Goal: Task Accomplishment & Management: Use online tool/utility

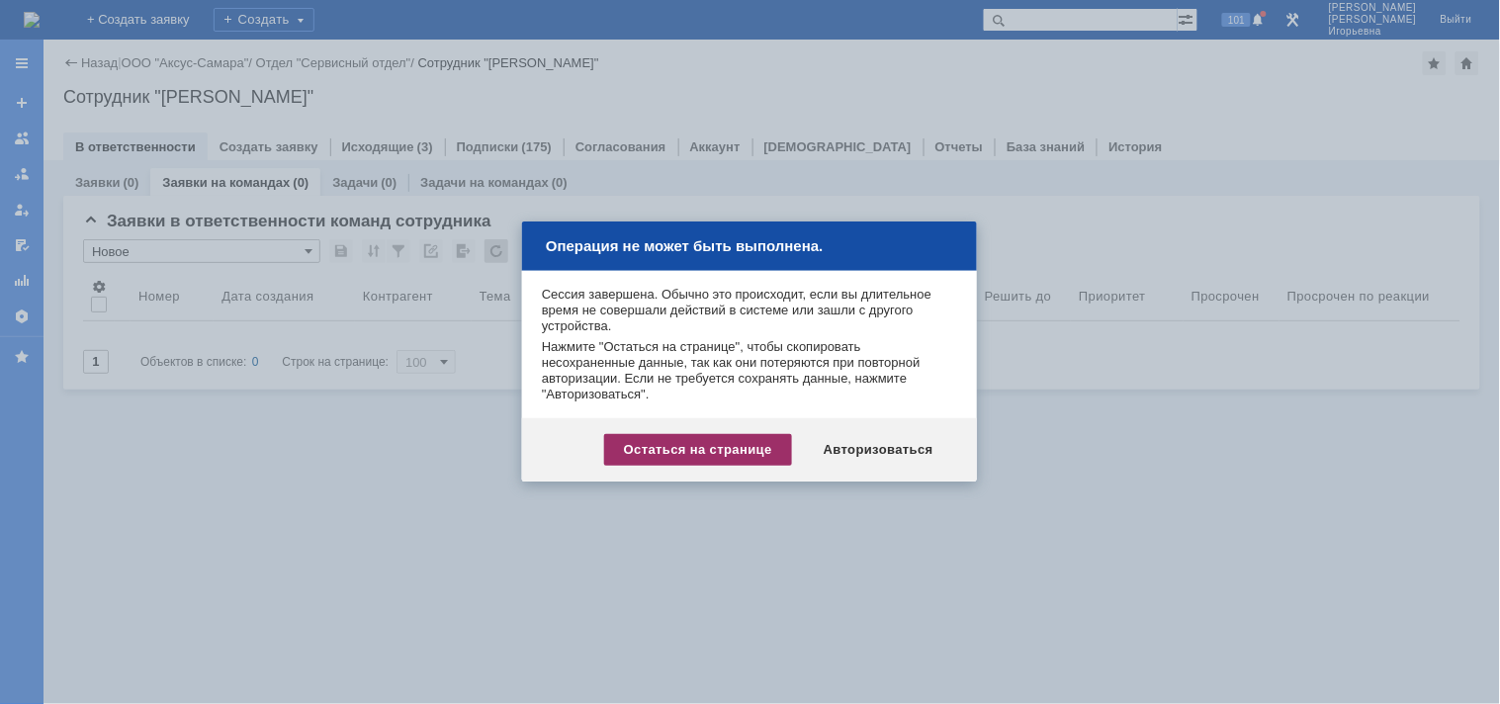
click at [708, 455] on div "Остаться на странице" at bounding box center [698, 450] width 188 height 32
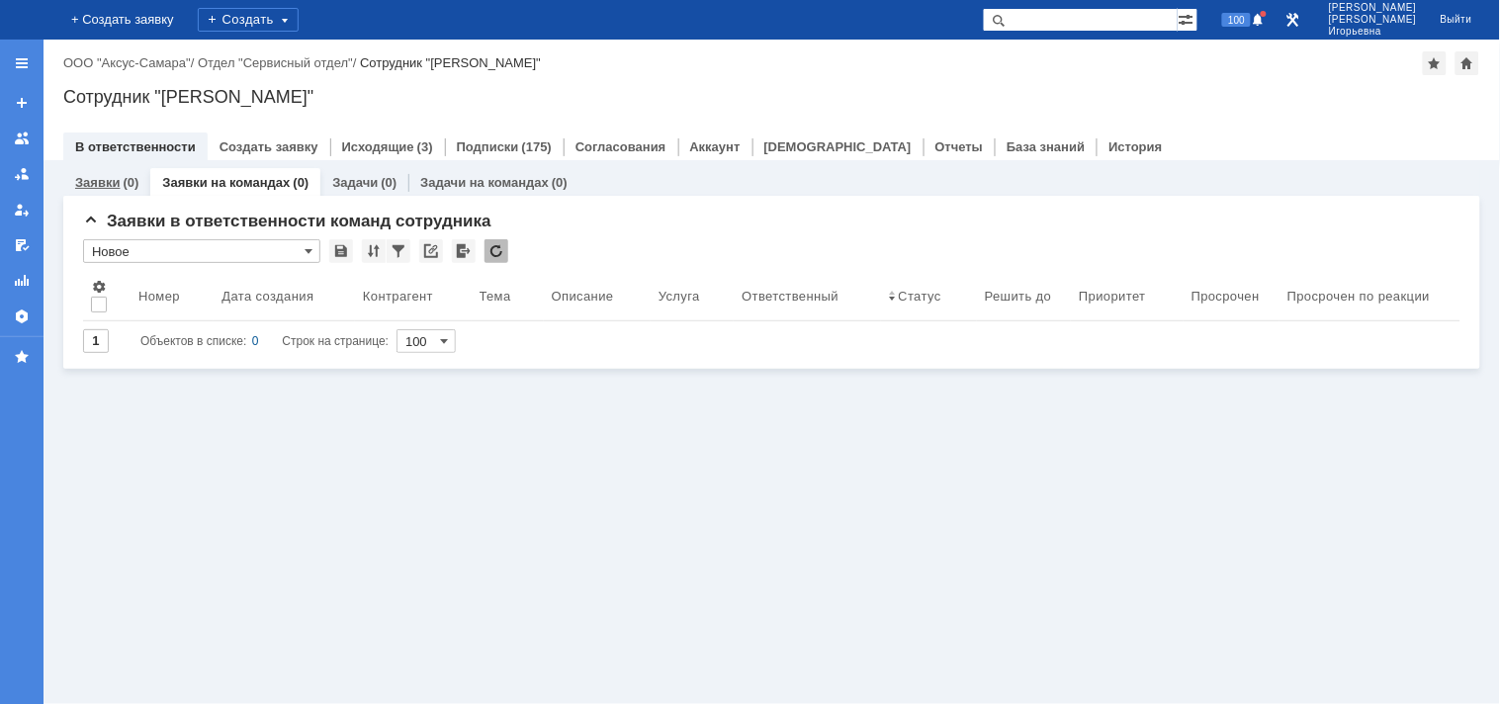
click at [89, 178] on link "Заявки" at bounding box center [97, 182] width 44 height 15
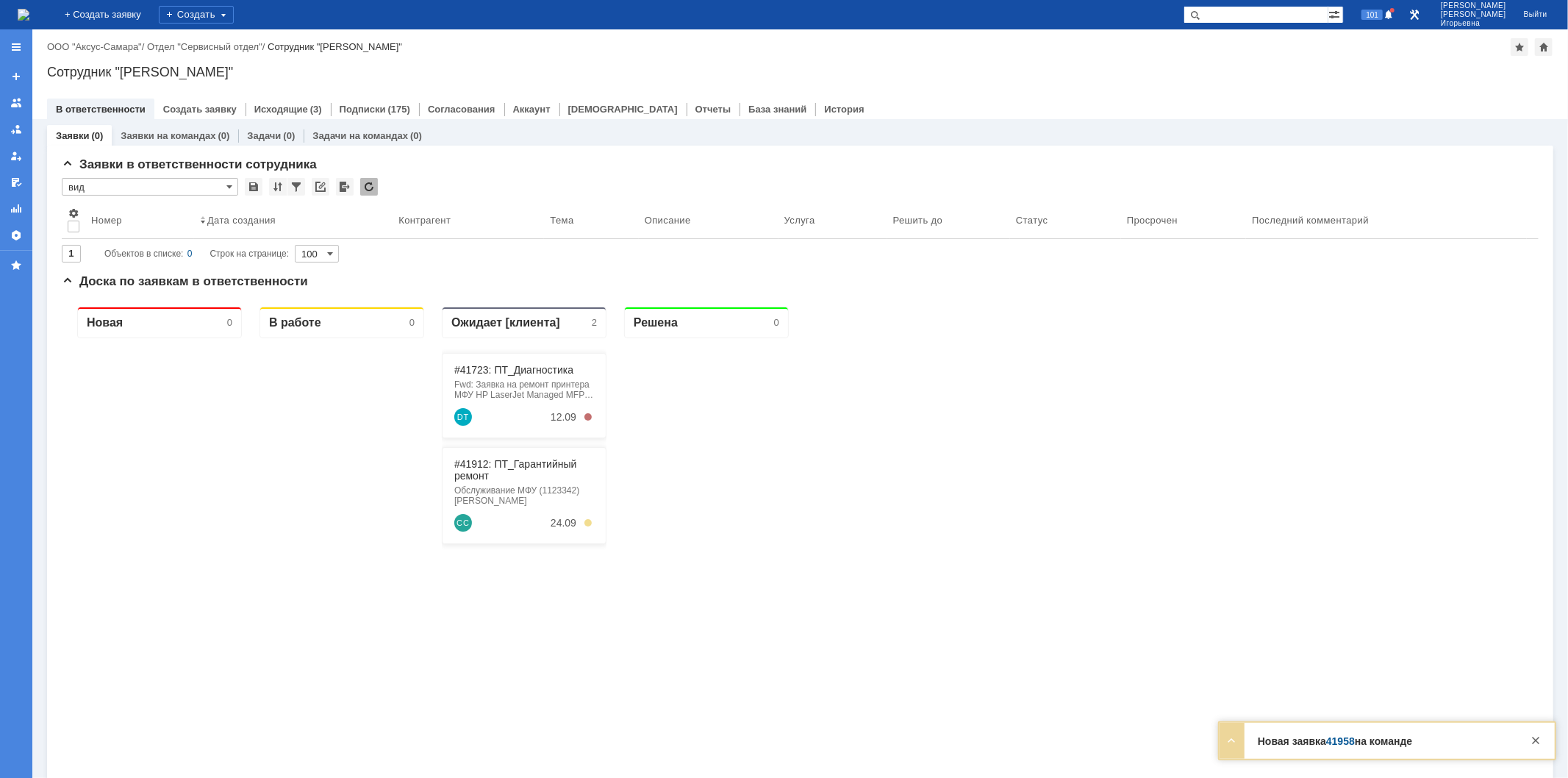
click at [1114, 16] on input "text" at bounding box center [1256, 15] width 145 height 18
type input "28909"
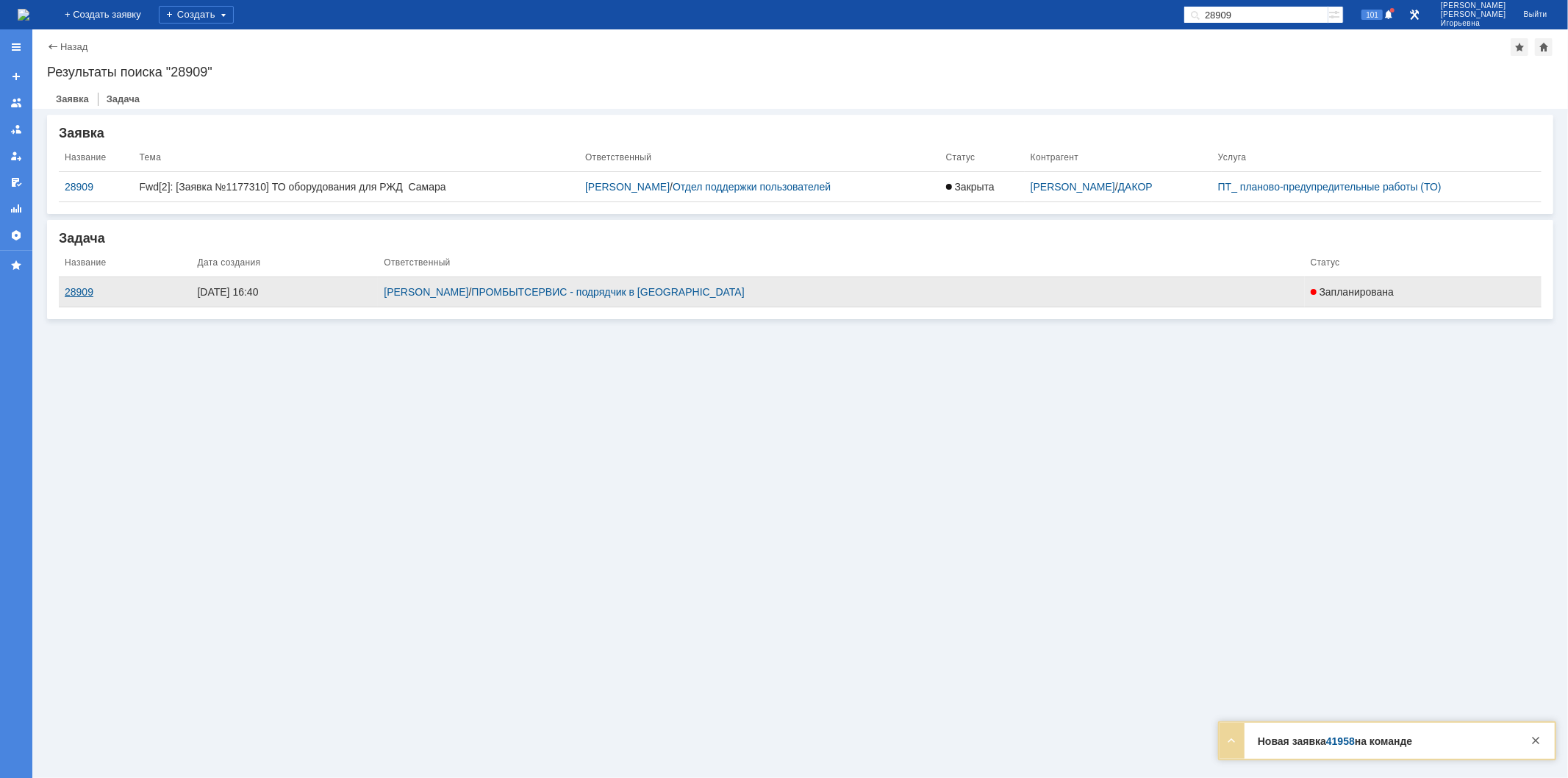
click at [78, 290] on div "28909" at bounding box center [125, 292] width 120 height 12
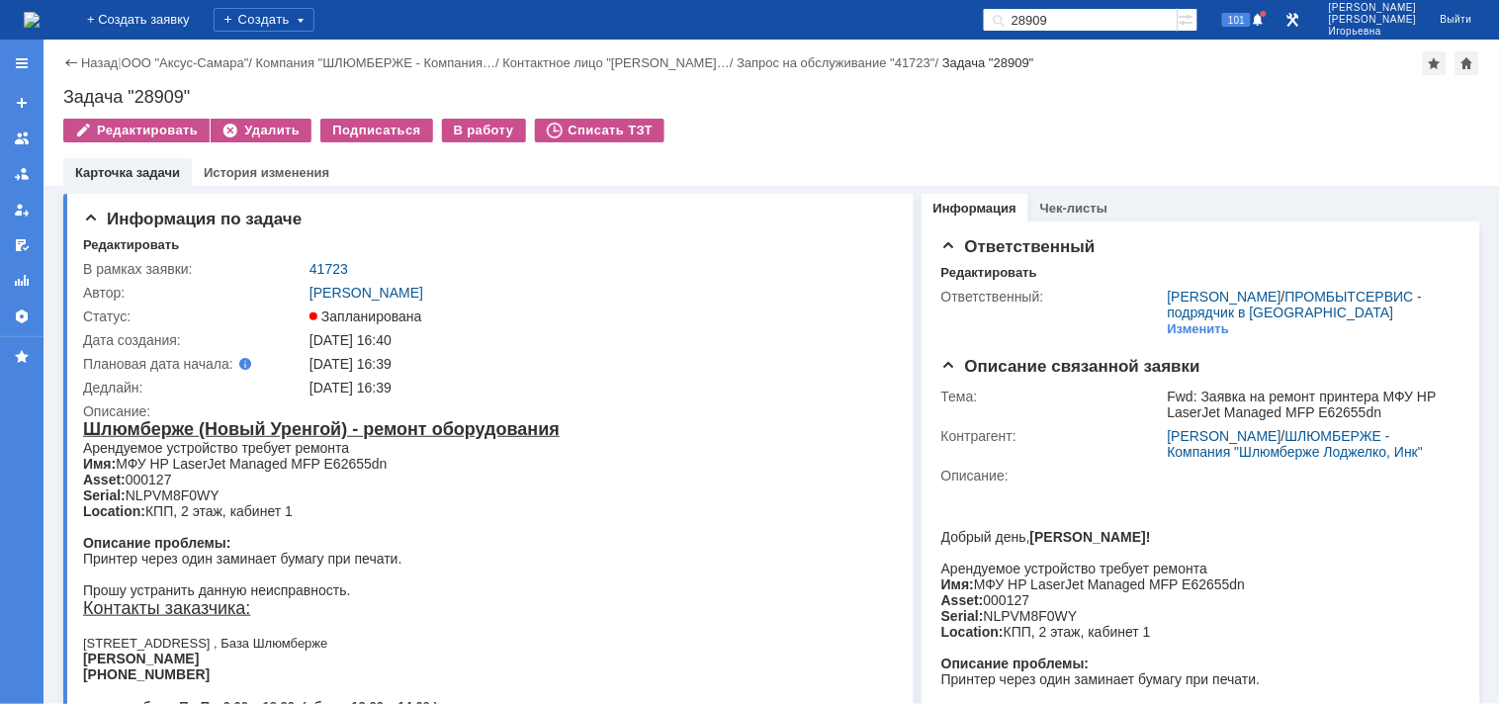
click at [40, 15] on img at bounding box center [32, 20] width 16 height 16
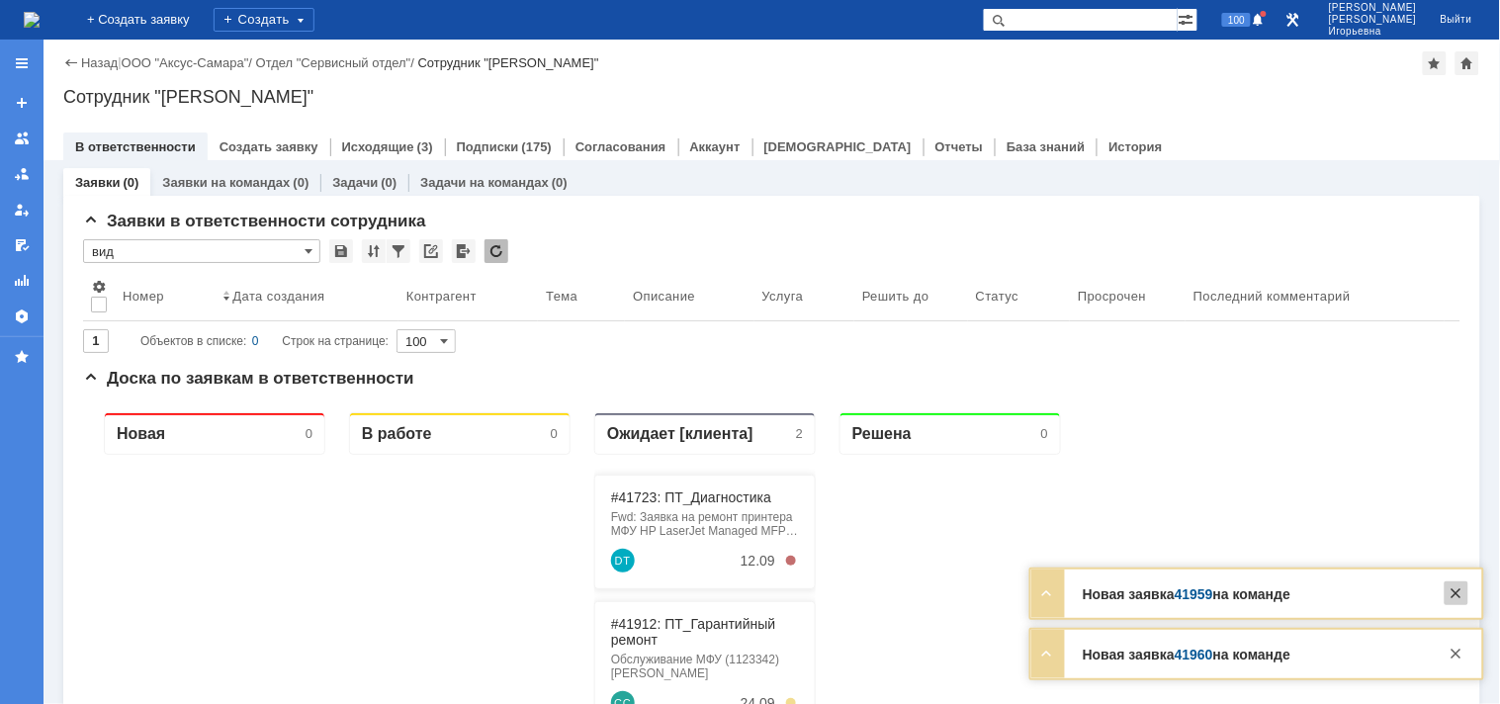
click at [1454, 593] on div at bounding box center [1456, 593] width 24 height 24
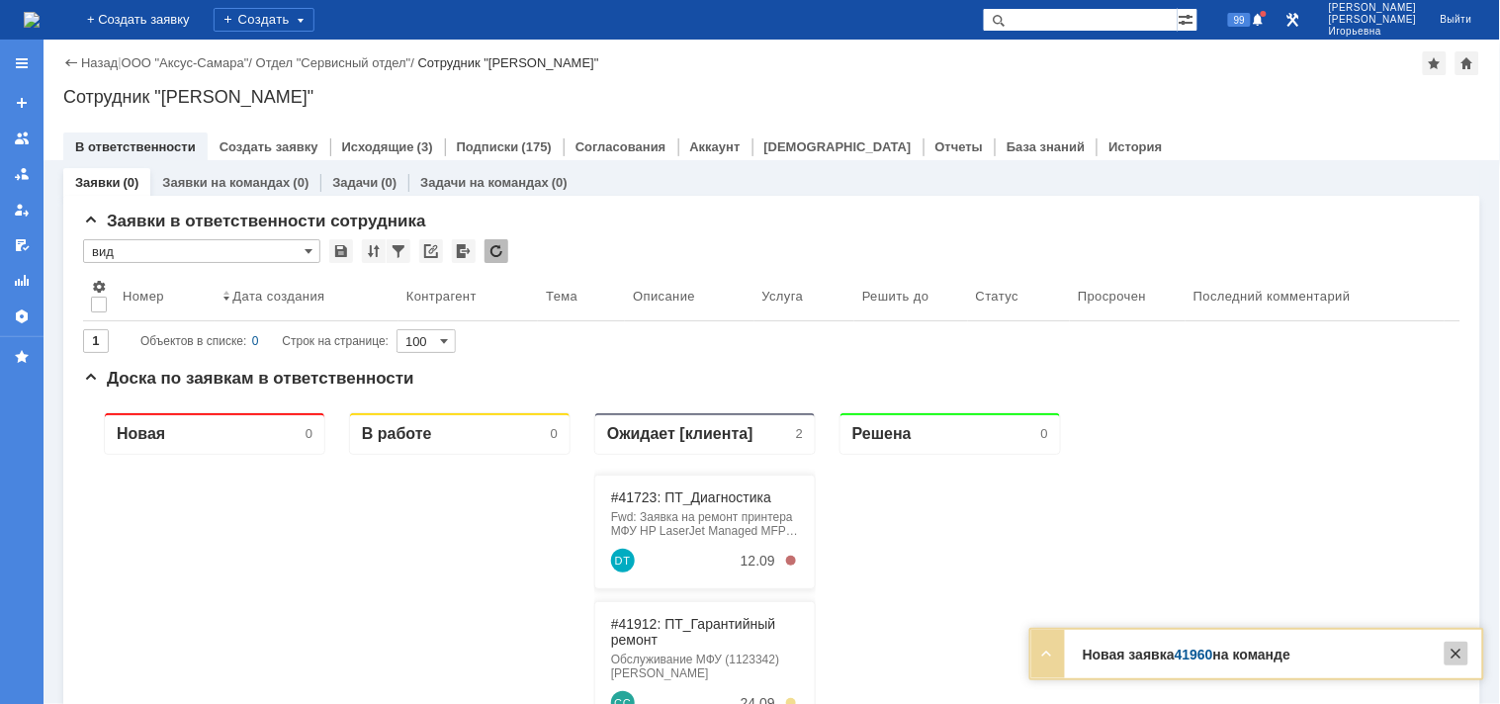
click at [1455, 657] on div at bounding box center [1456, 654] width 24 height 24
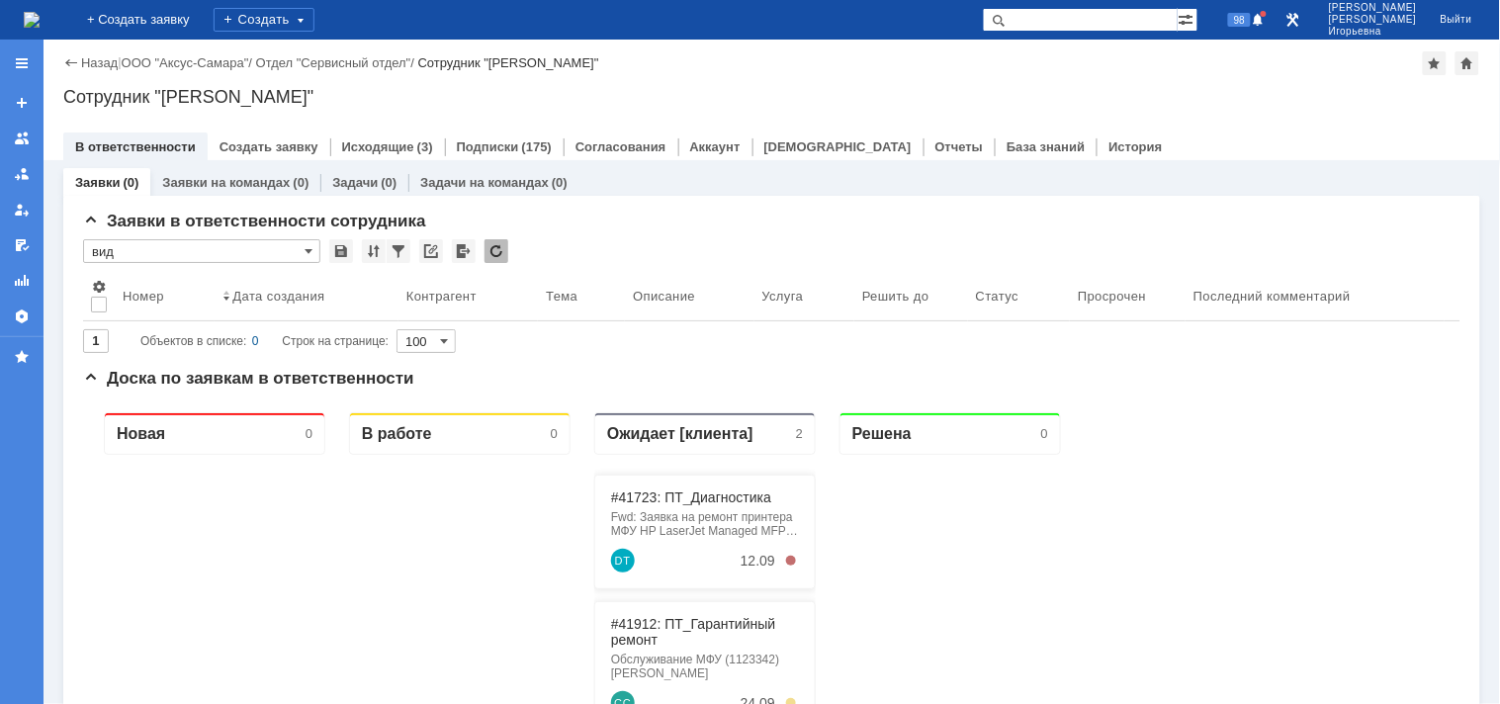
click at [1063, 15] on input "text" at bounding box center [1080, 20] width 195 height 24
type input "29063"
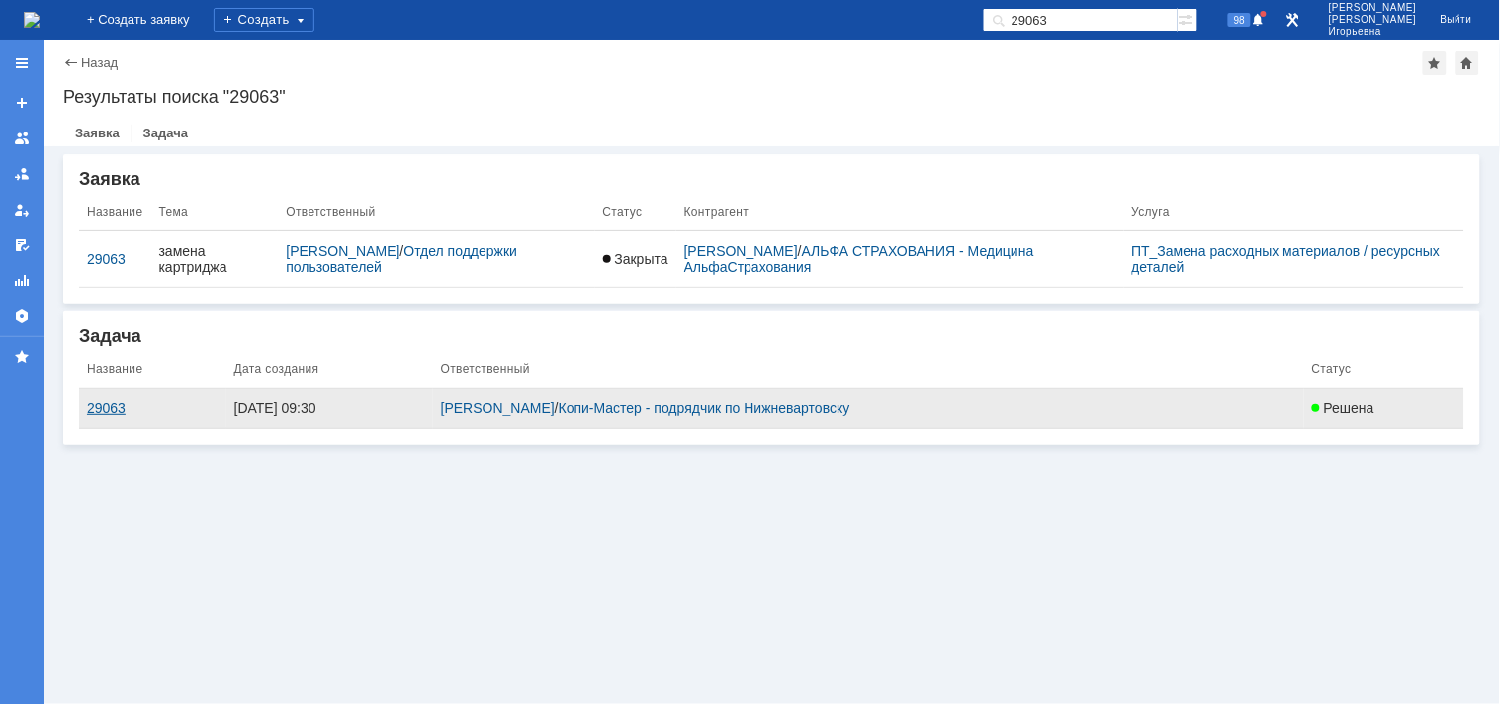
click at [93, 410] on div "29063" at bounding box center [152, 408] width 131 height 16
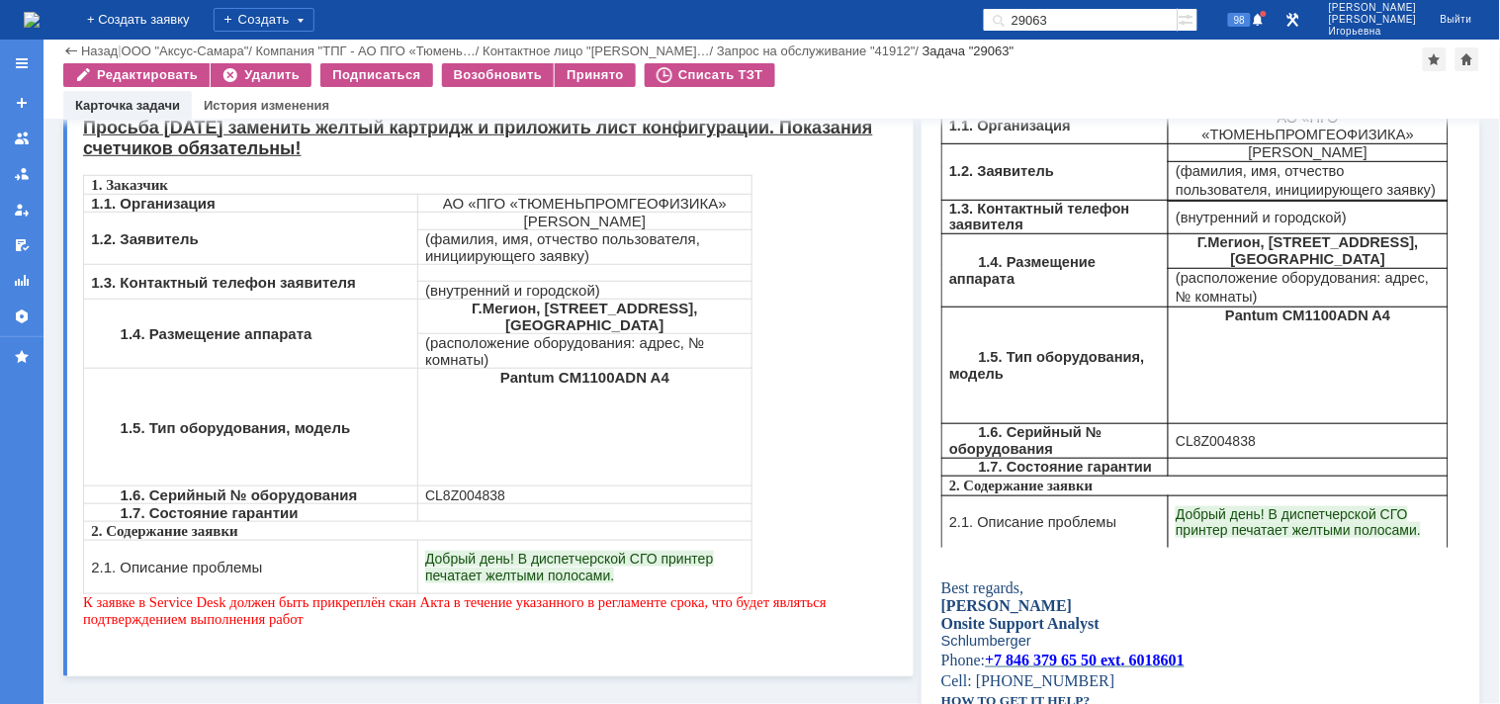
scroll to position [329, 0]
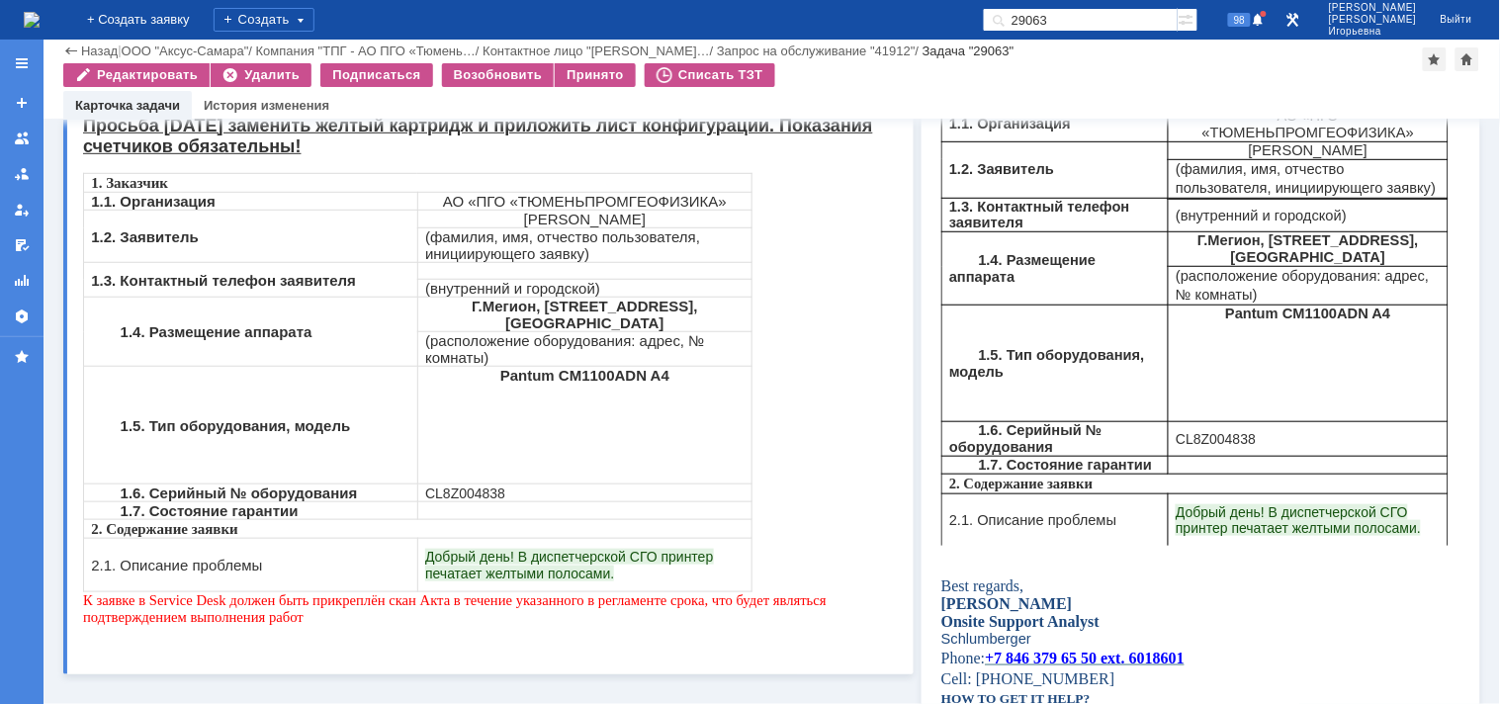
click at [463, 485] on span "CL8Z004838" at bounding box center [464, 492] width 80 height 16
copy span "CL8Z004838"
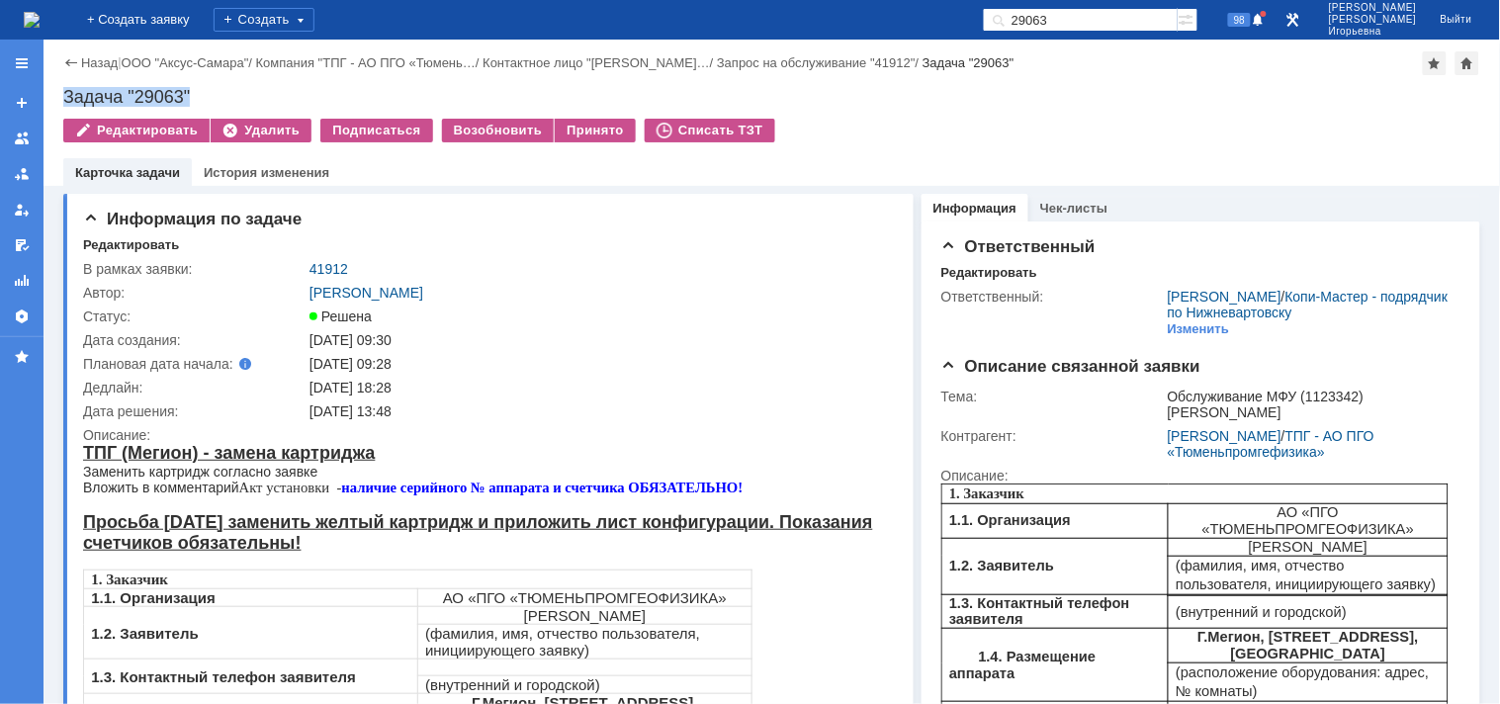
drag, startPoint x: 217, startPoint y: 83, endPoint x: 65, endPoint y: 94, distance: 152.6
click at [65, 94] on div "Назад | ООО "Аксус-Самара" / Компания "ТПГ - АО ПГО «Тюмень… / Контактное лицо …" at bounding box center [771, 113] width 1456 height 146
copy div "Задача "29063""
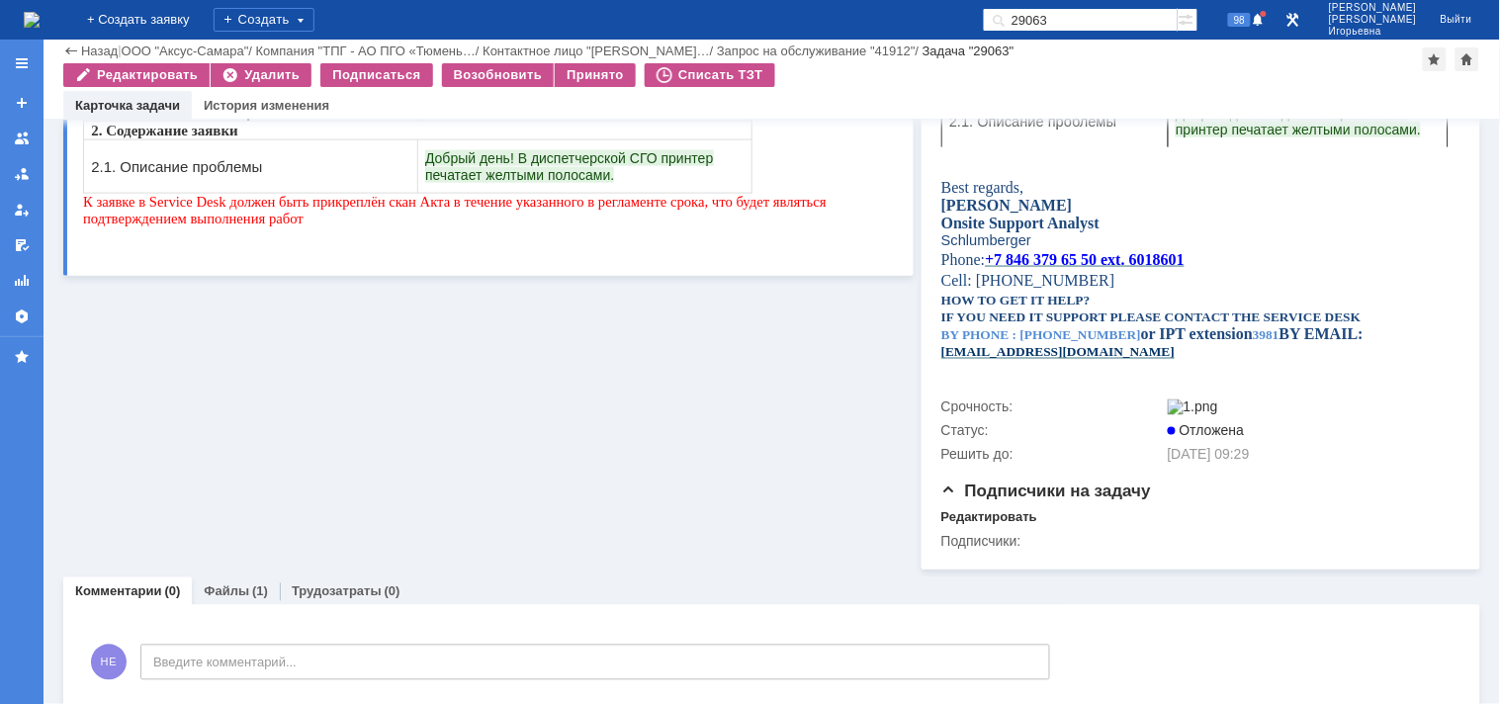
scroll to position [765, 0]
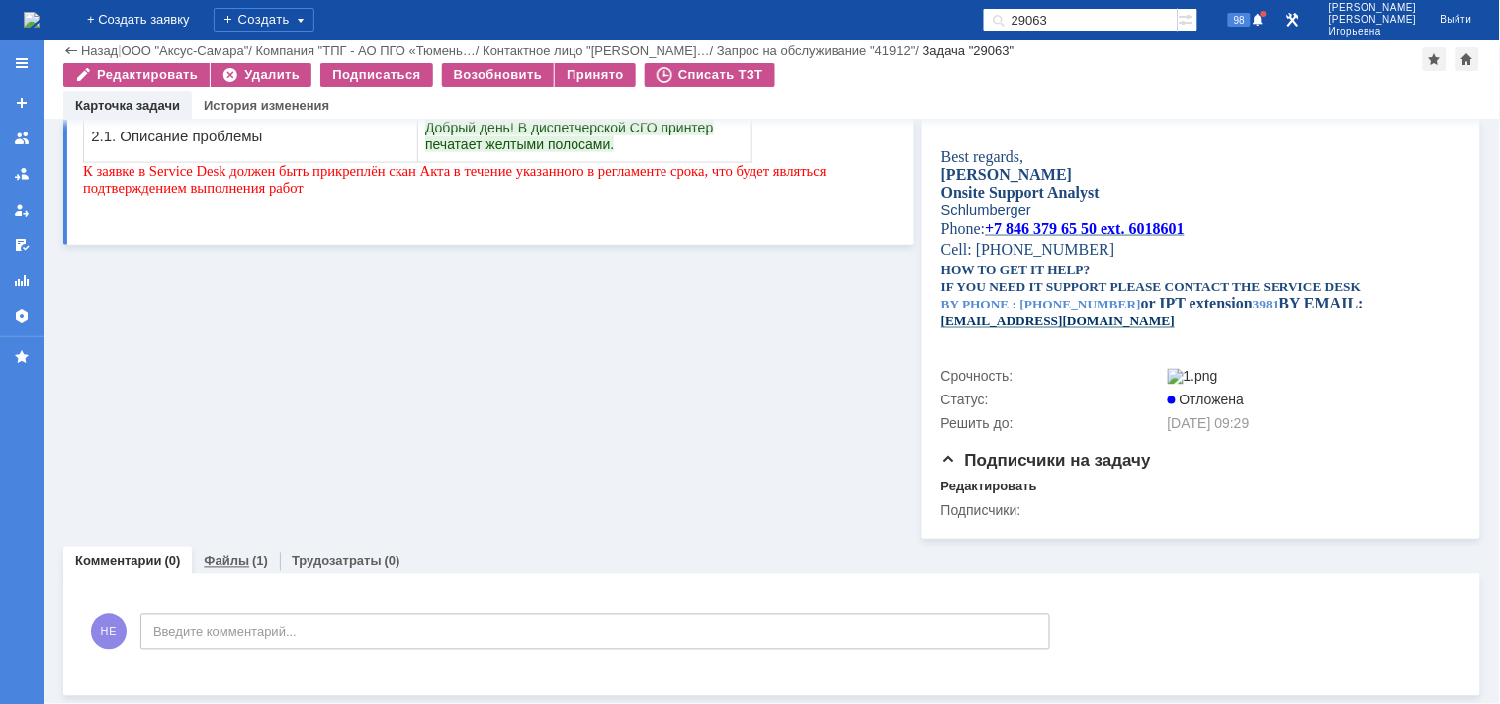
click at [223, 561] on link "Файлы" at bounding box center [226, 561] width 45 height 15
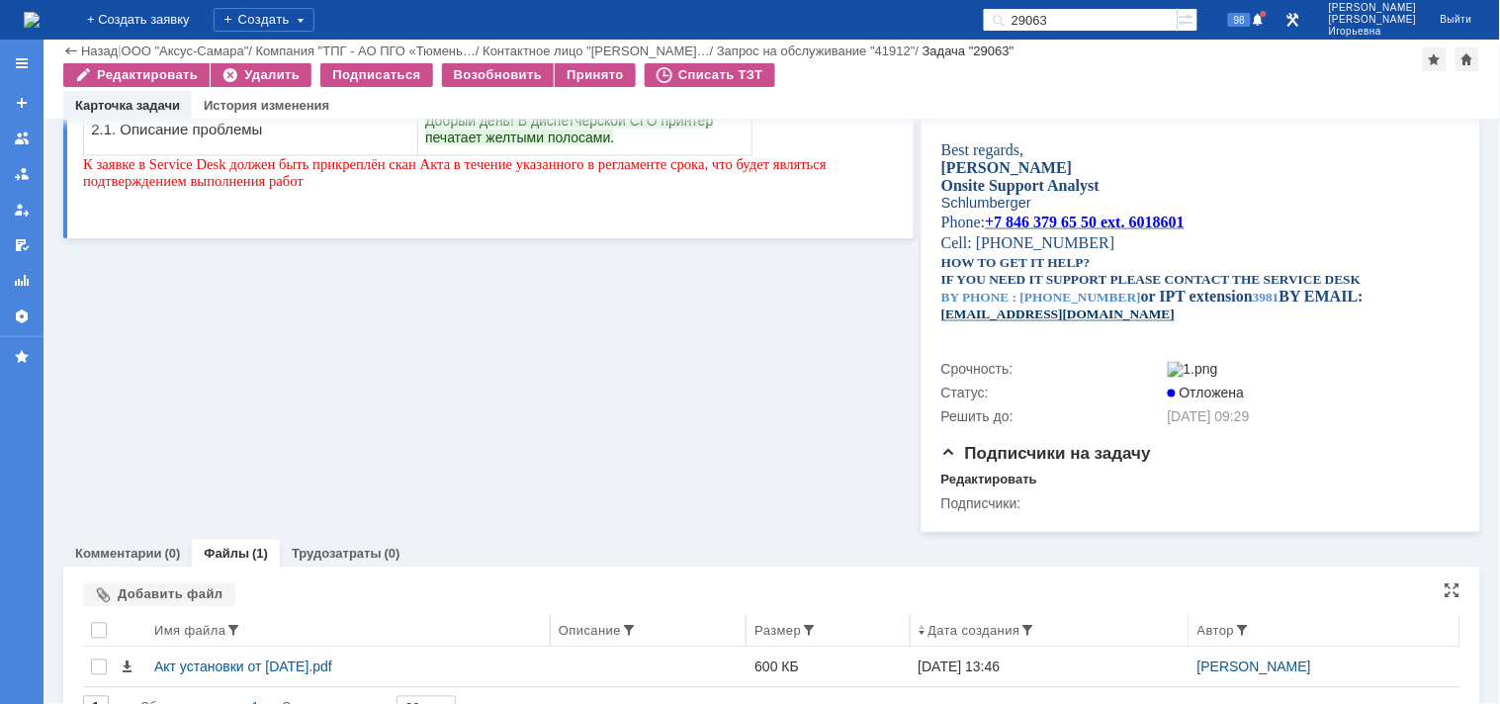
scroll to position [812, 0]
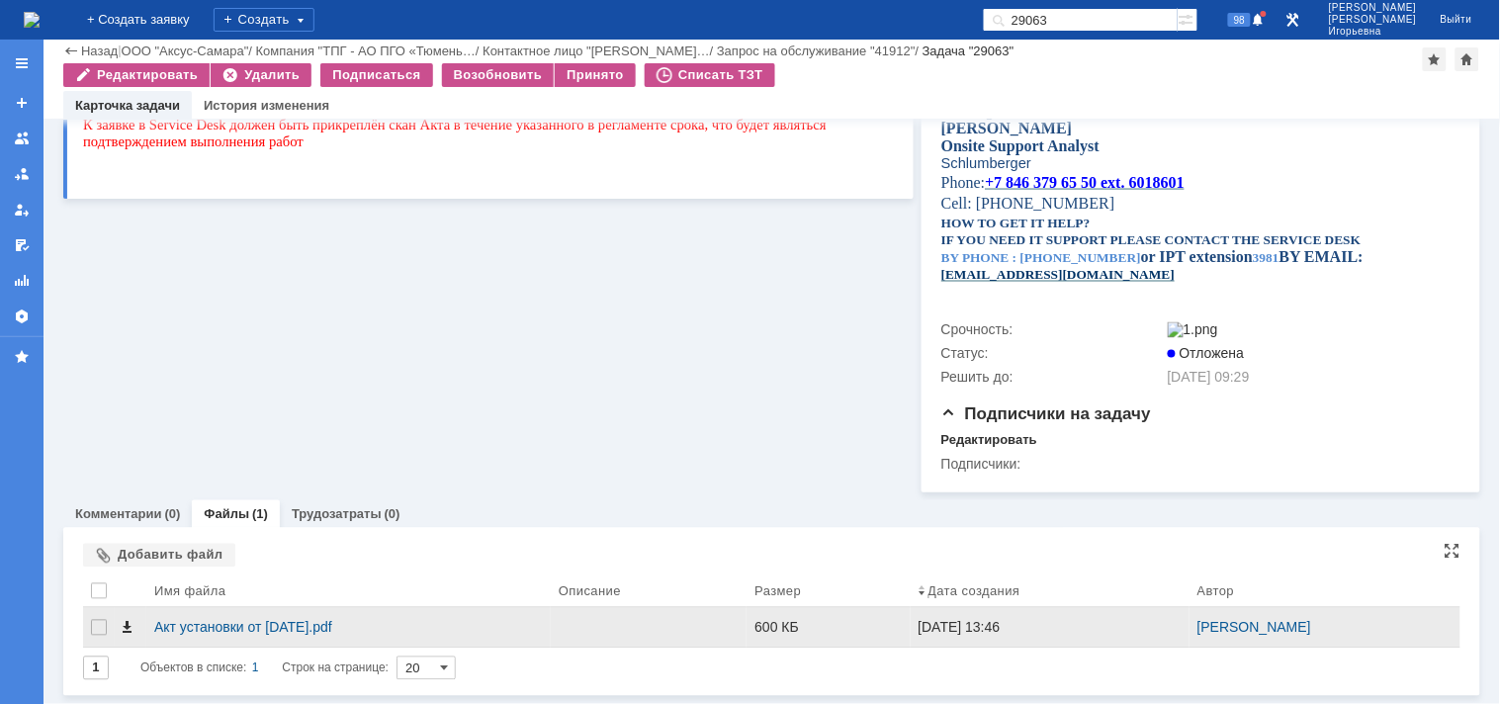
click at [125, 631] on span at bounding box center [127, 628] width 16 height 16
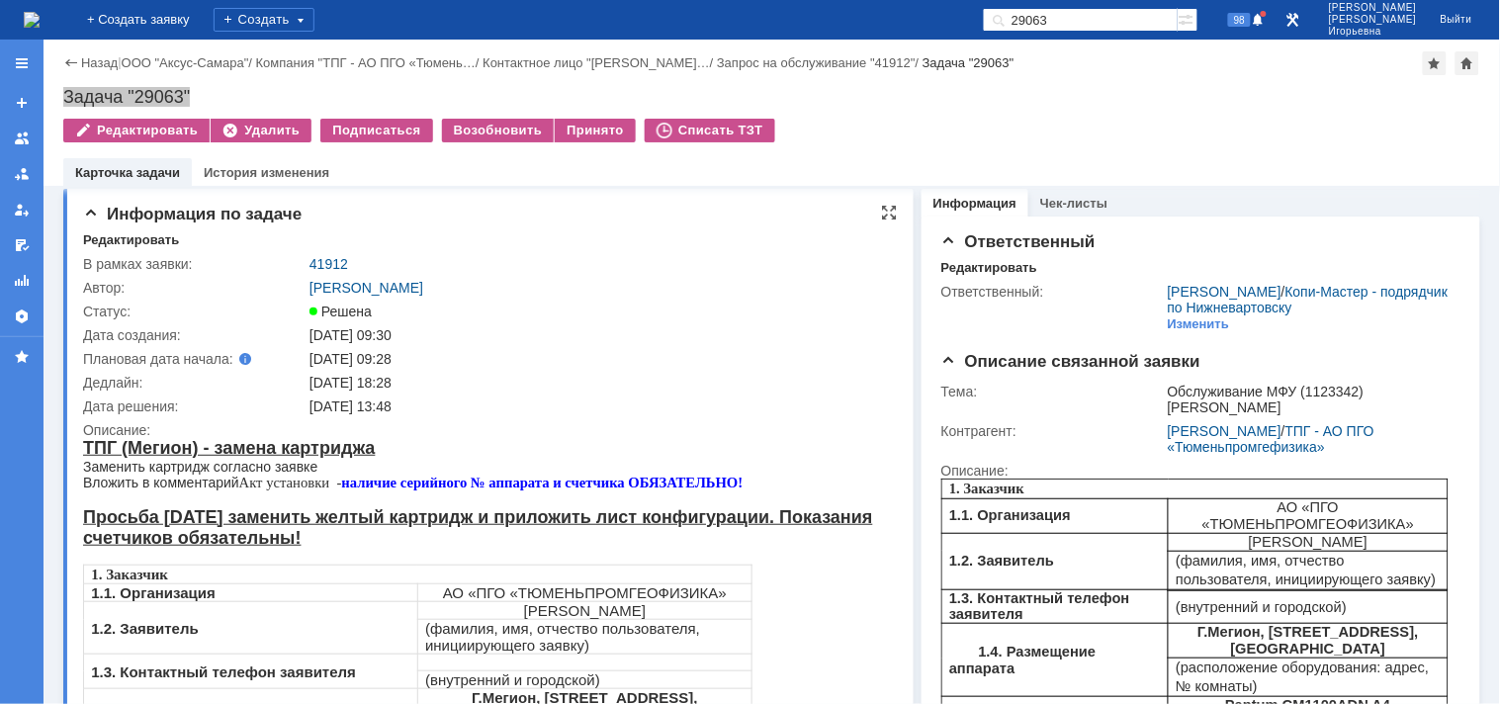
scroll to position [0, 0]
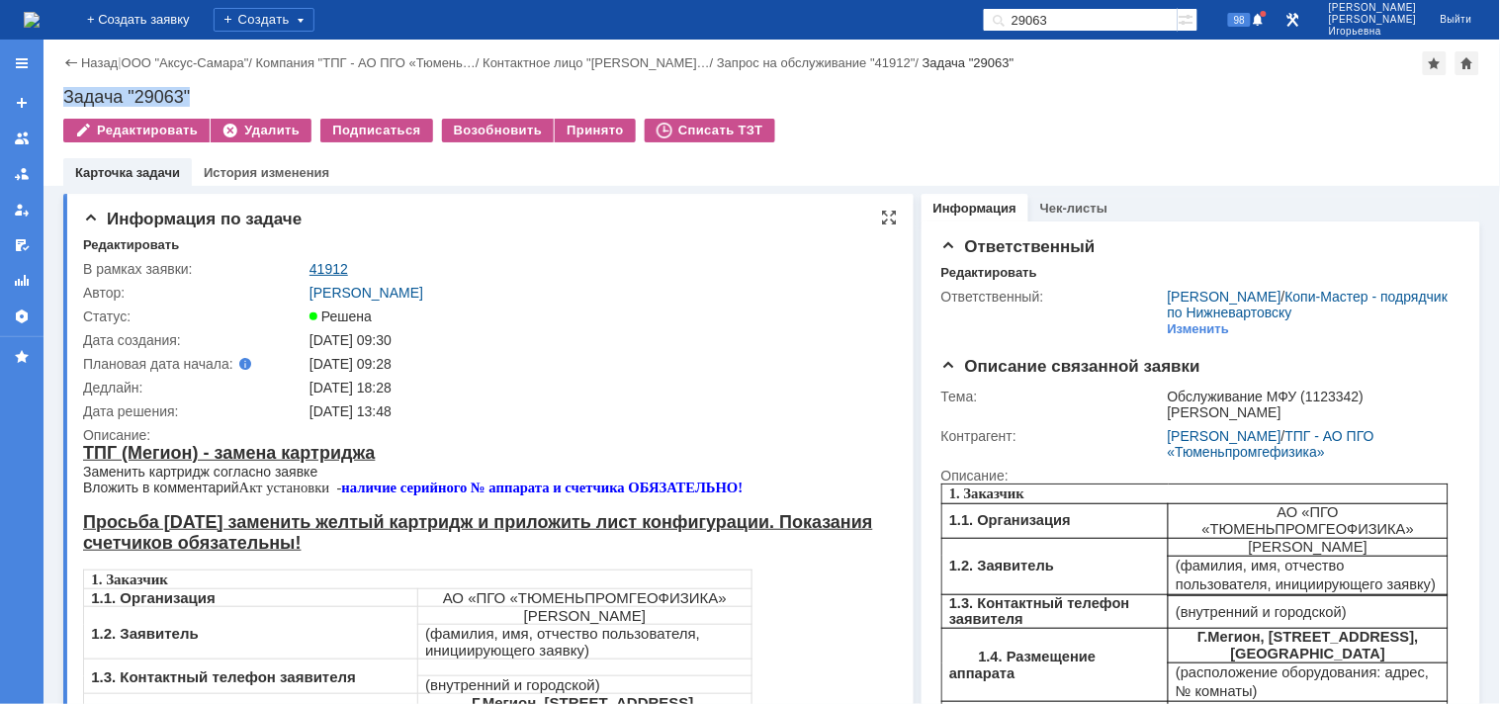
click at [331, 264] on link "41912" at bounding box center [328, 269] width 39 height 16
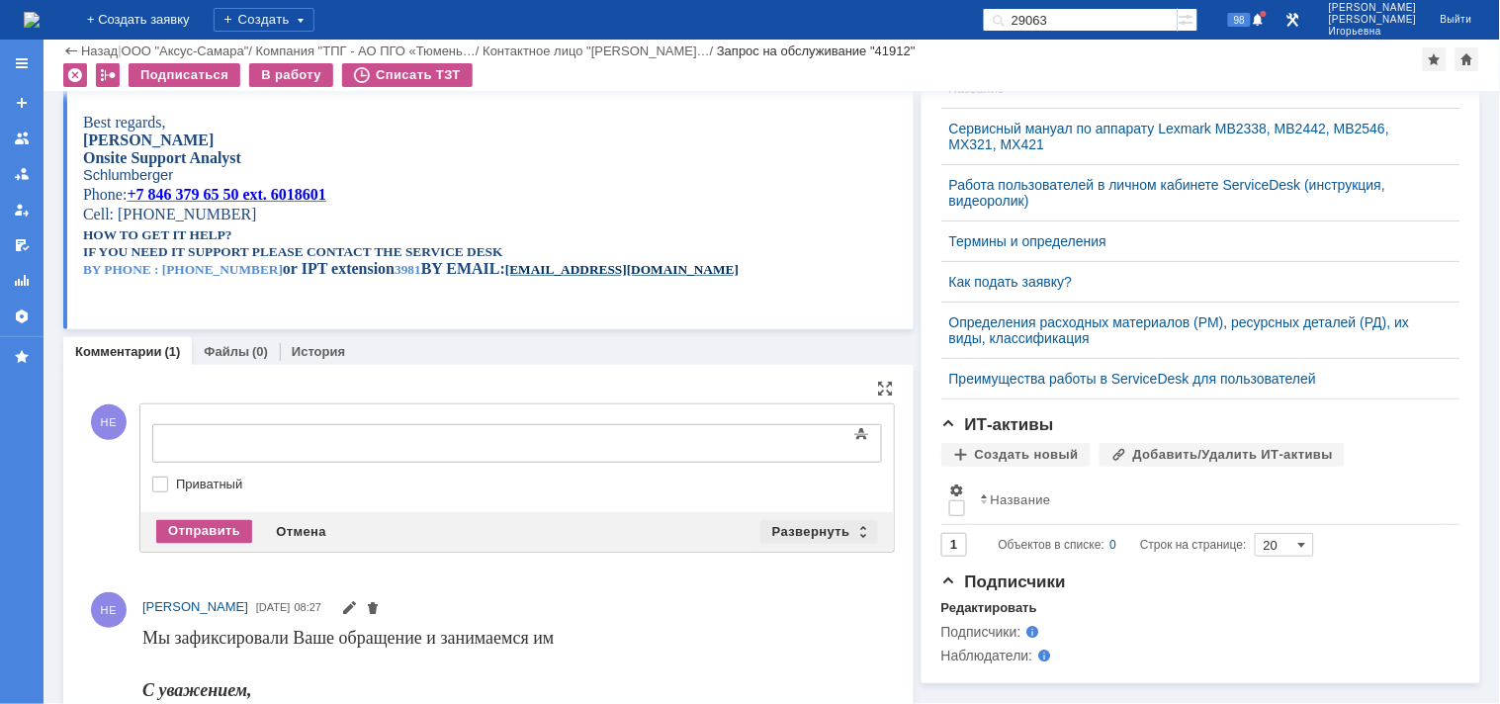
click at [851, 531] on div "Развернуть" at bounding box center [819, 532] width 118 height 24
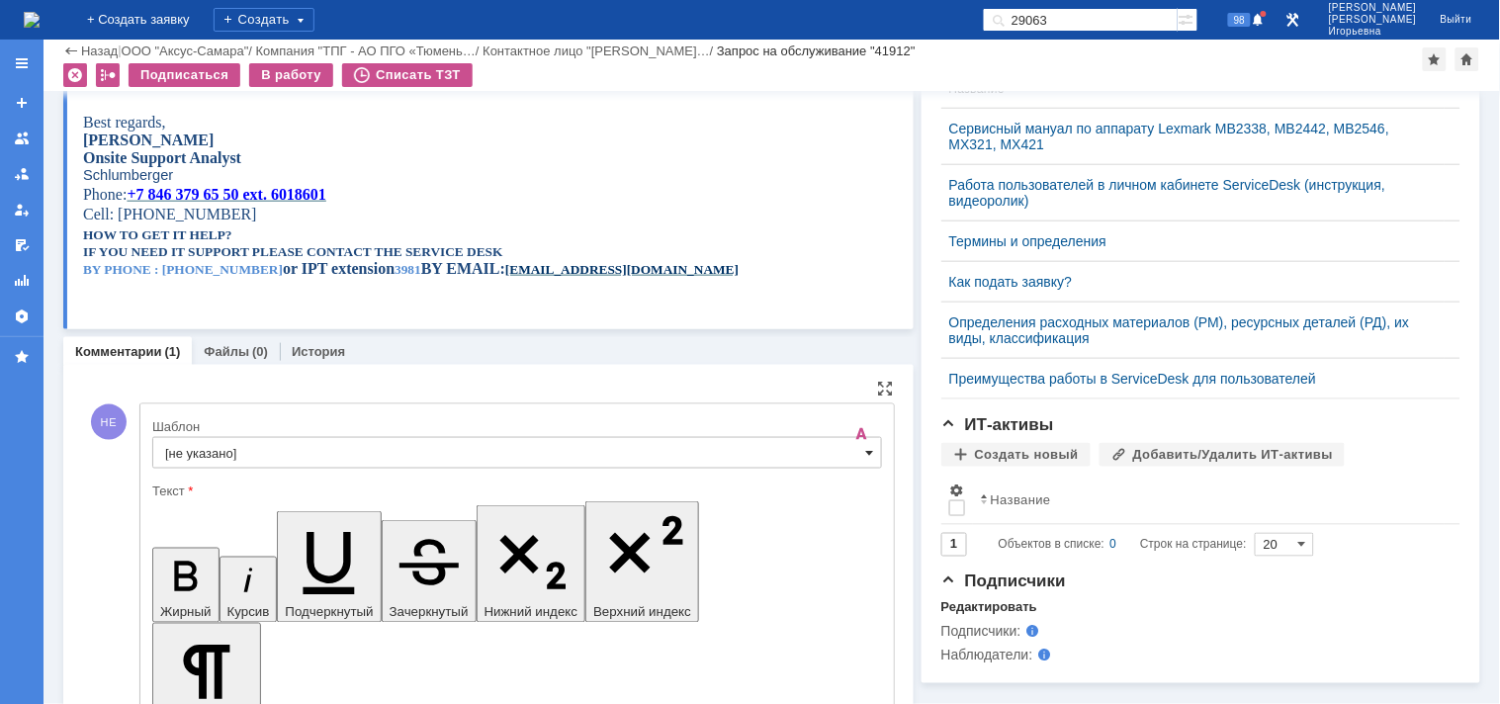
click at [866, 457] on span at bounding box center [870, 453] width 8 height 16
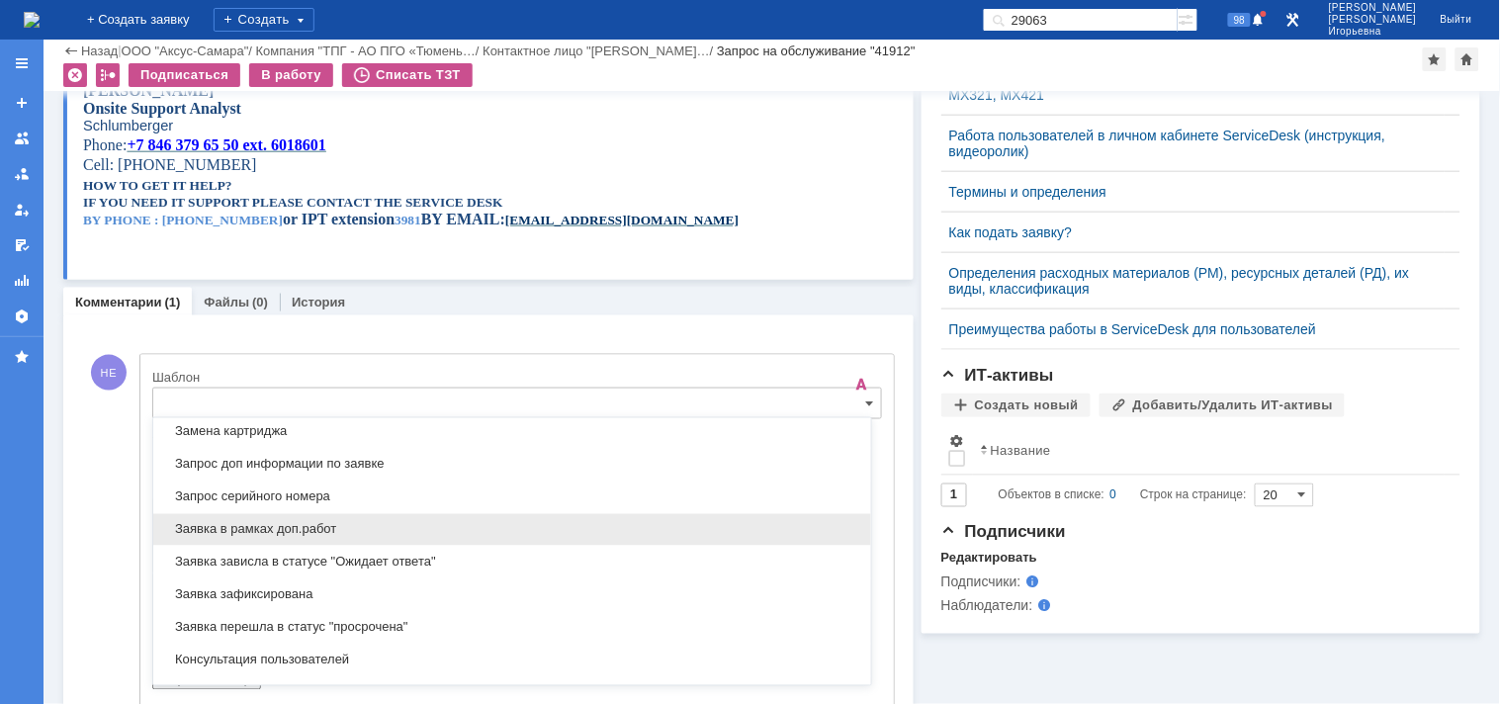
scroll to position [1021, 0]
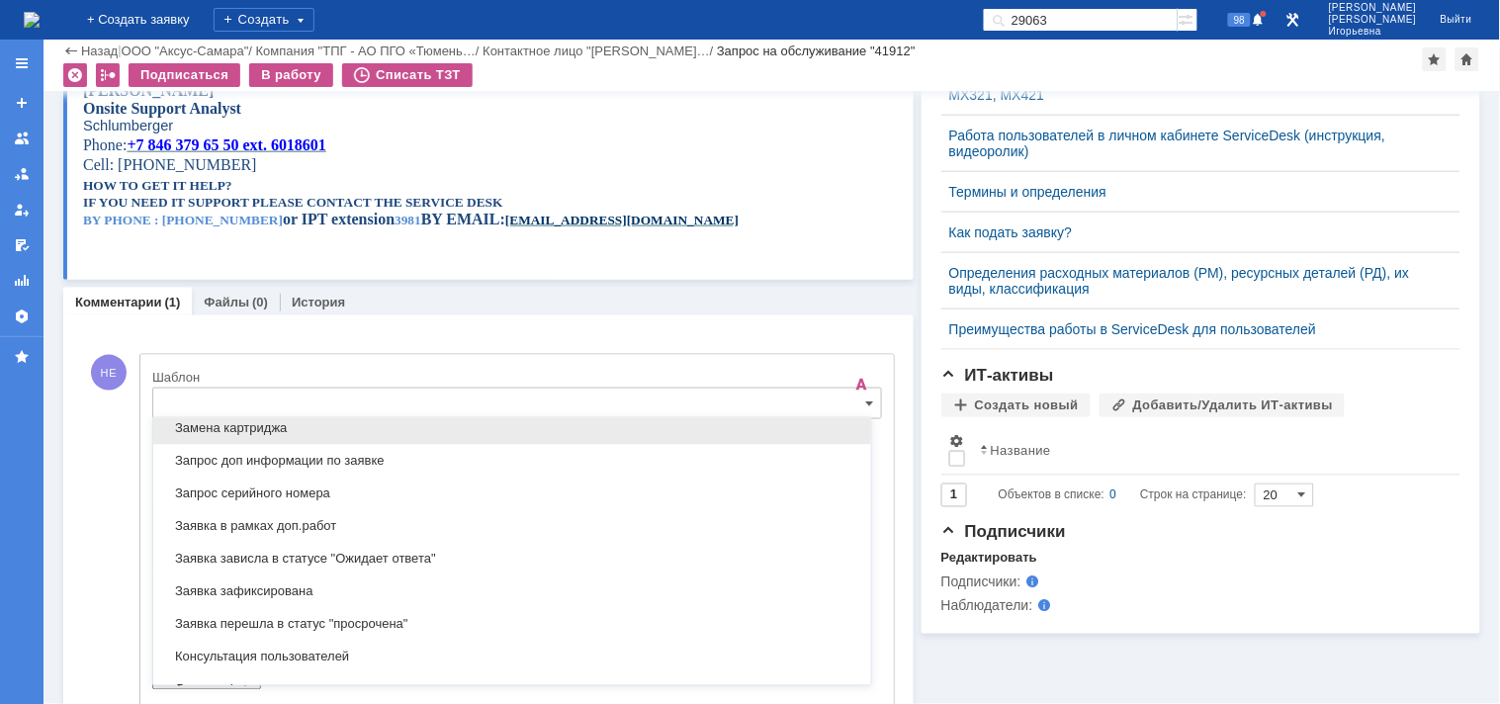
click at [223, 436] on span "Замена картриджа" at bounding box center [512, 429] width 694 height 16
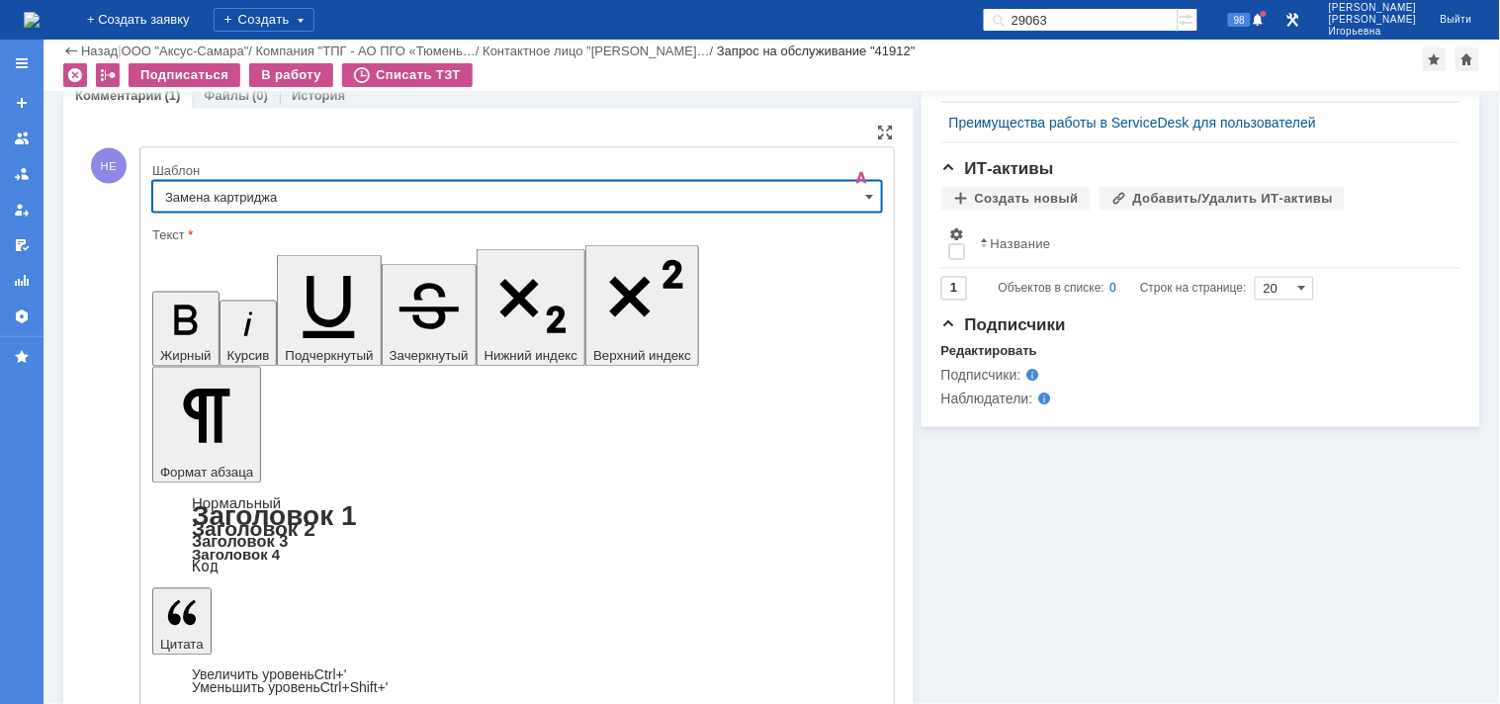
type input "Замена картриджа"
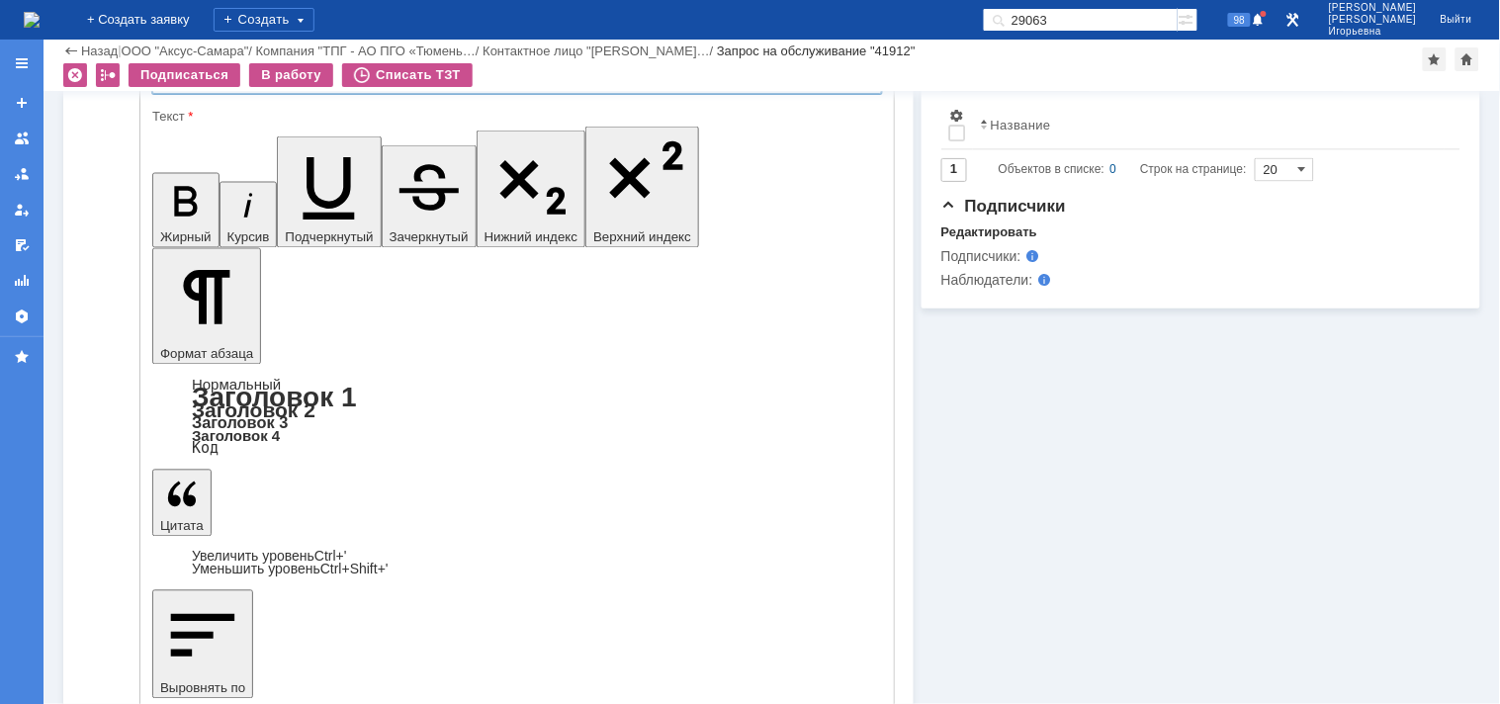
scroll to position [900, 0]
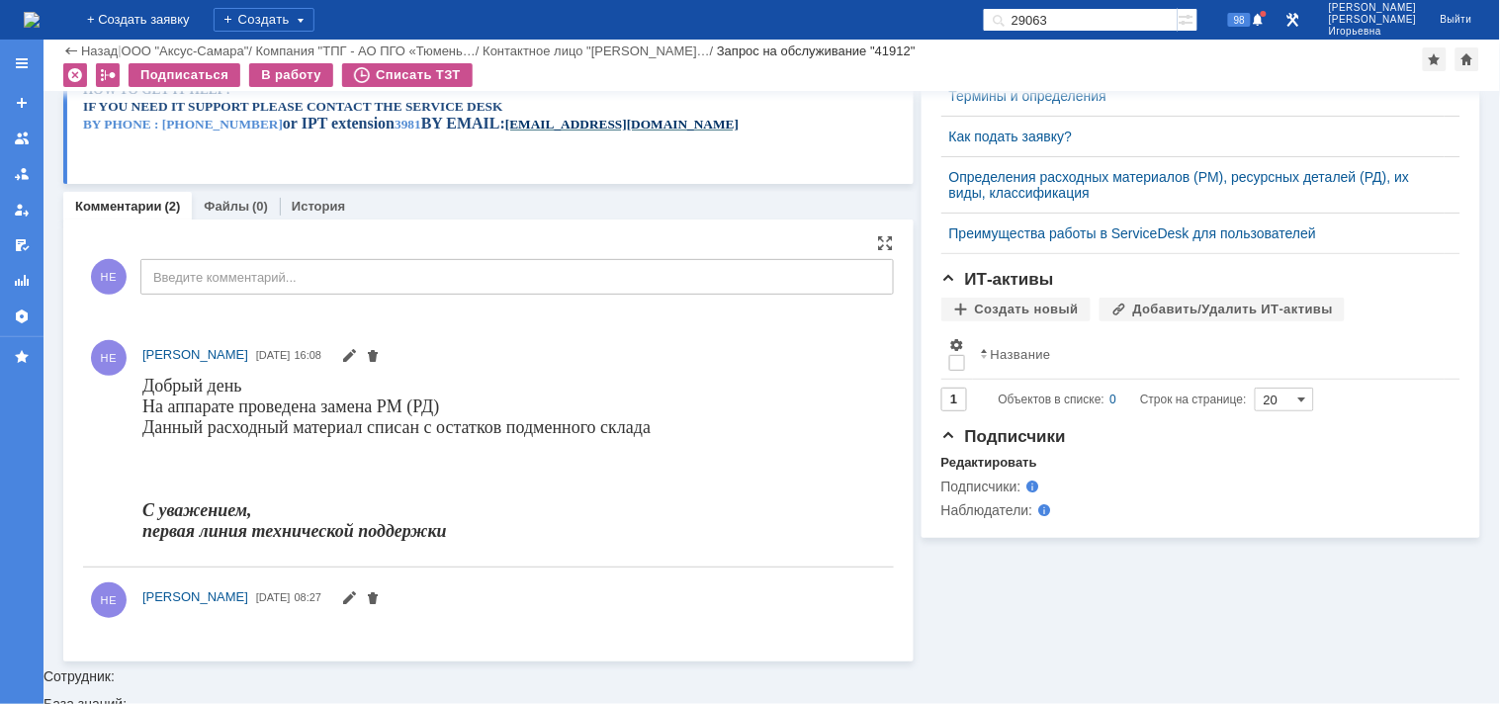
scroll to position [0, 0]
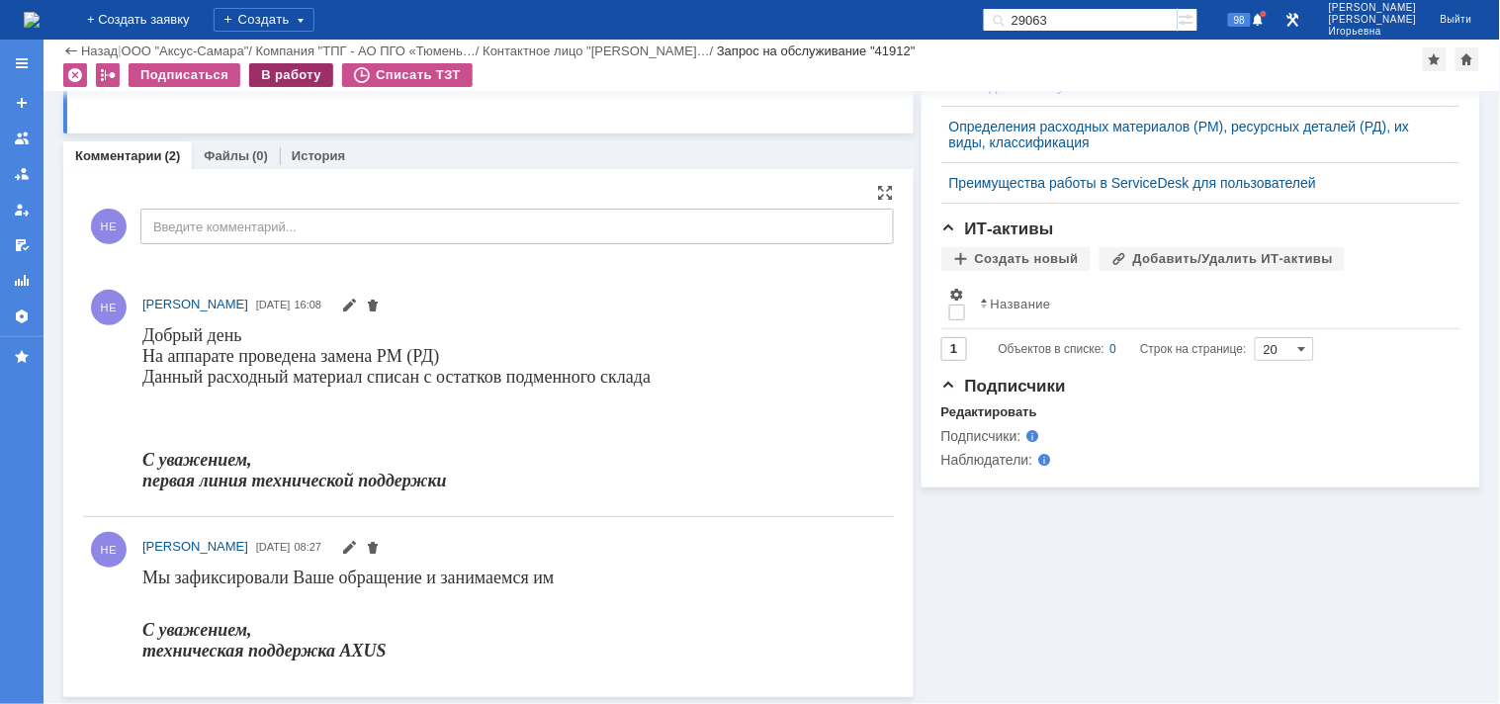
click at [293, 71] on div "В работу" at bounding box center [291, 75] width 84 height 24
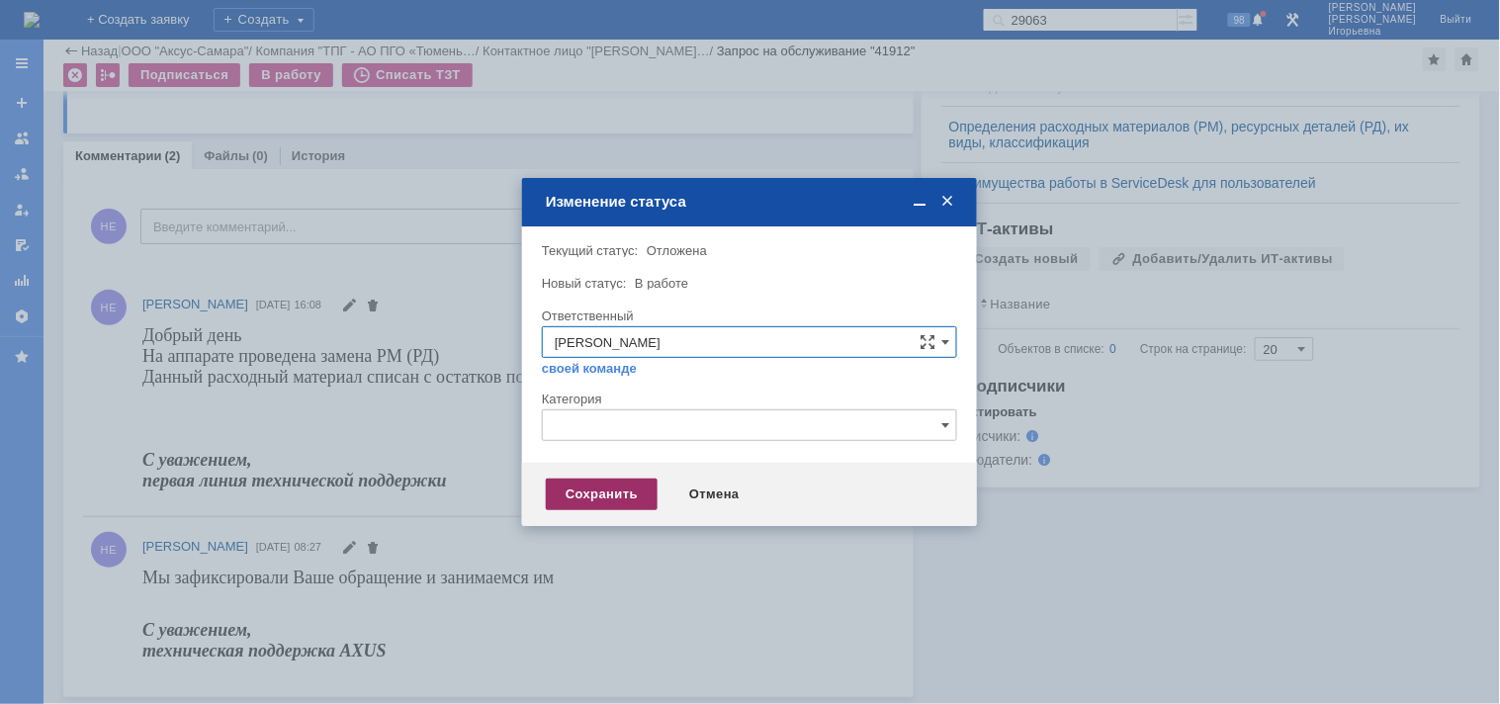
click at [588, 485] on div "Сохранить" at bounding box center [602, 494] width 112 height 32
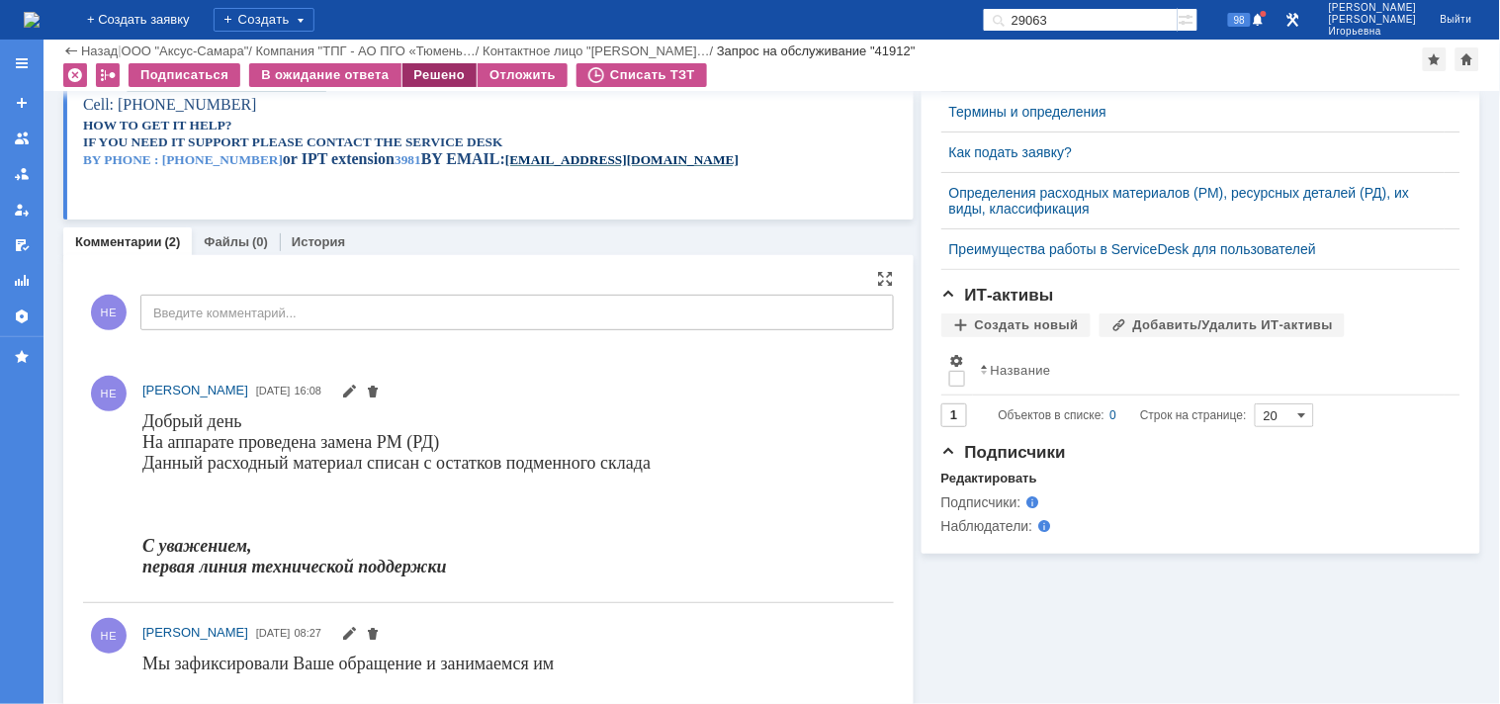
scroll to position [716, 0]
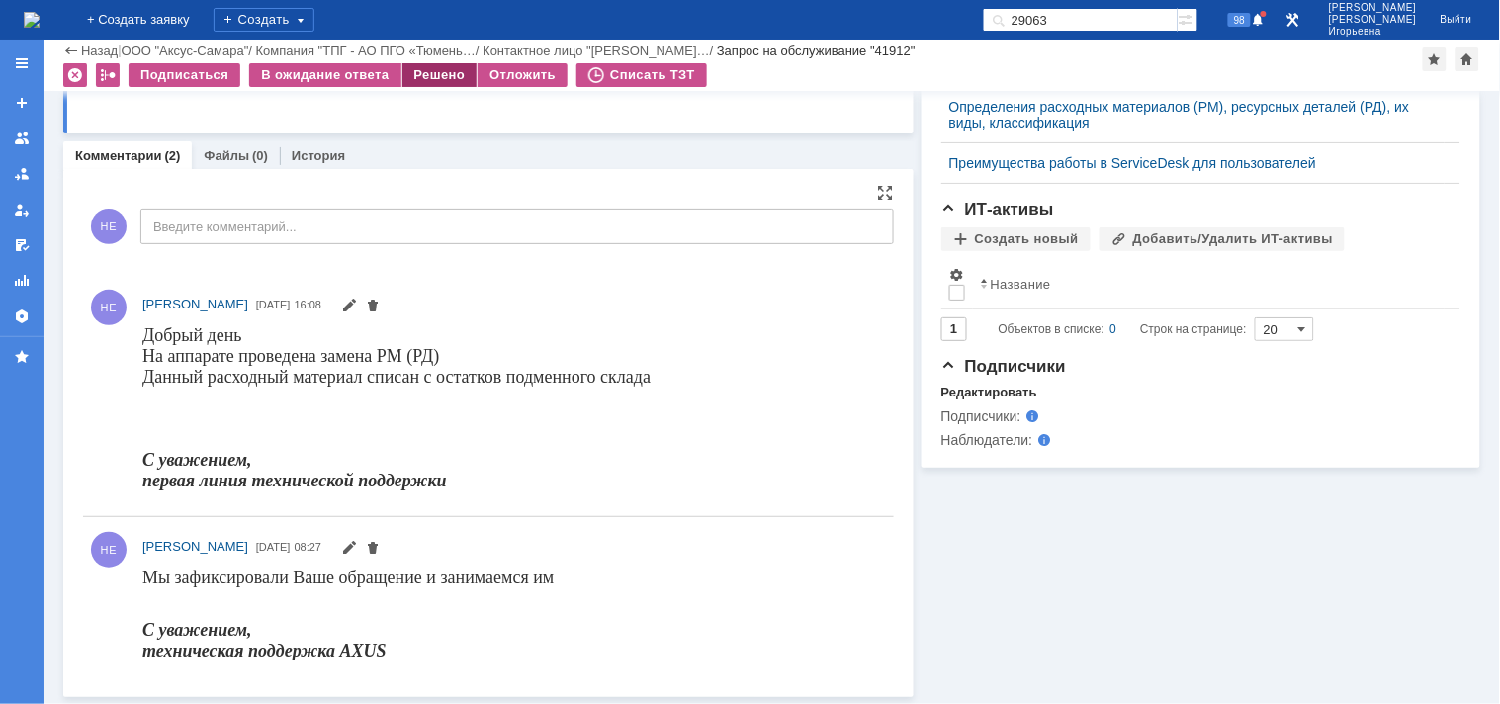
click at [438, 76] on div "Решено" at bounding box center [439, 75] width 75 height 24
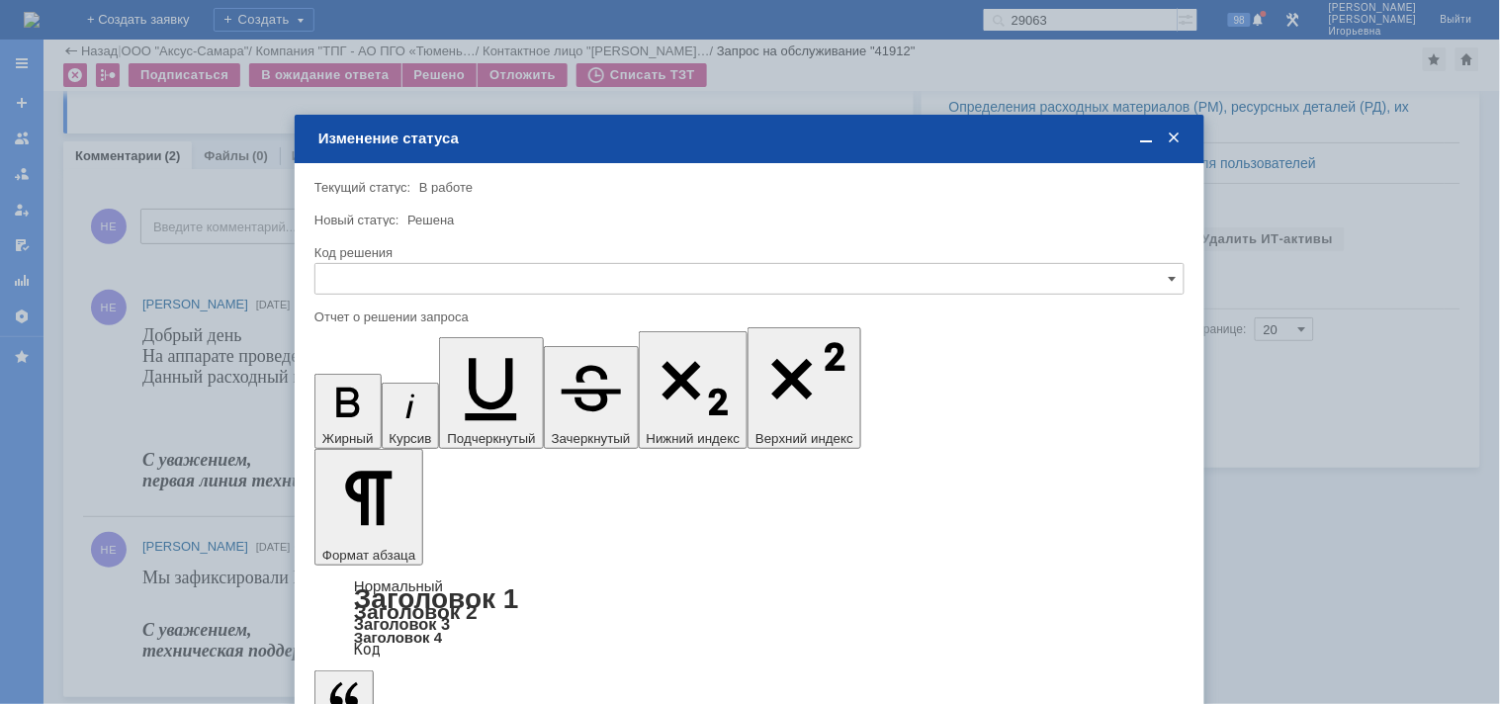
scroll to position [0, 0]
click at [413, 278] on input "text" at bounding box center [749, 279] width 870 height 32
click at [367, 402] on div "Решено" at bounding box center [749, 412] width 868 height 32
type input "Решено"
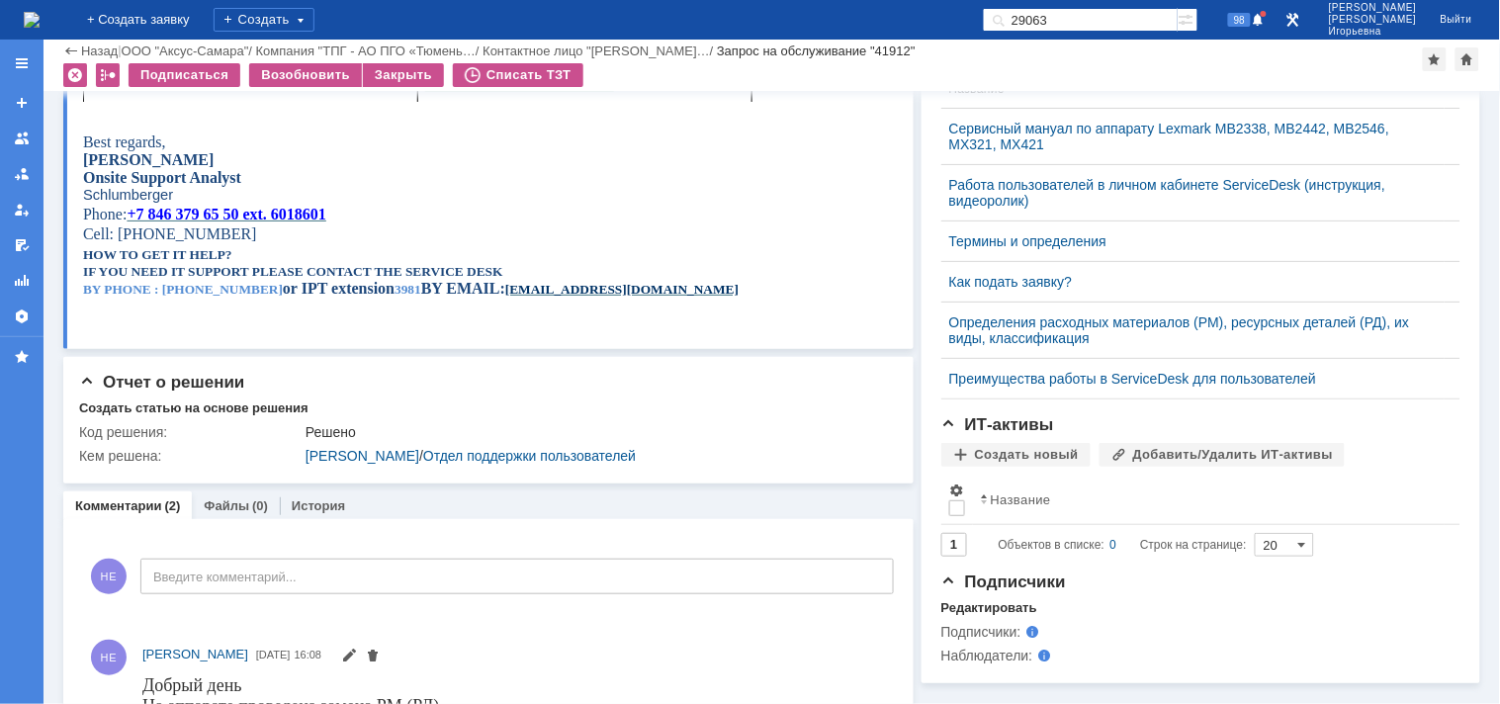
click at [40, 13] on img at bounding box center [32, 20] width 16 height 16
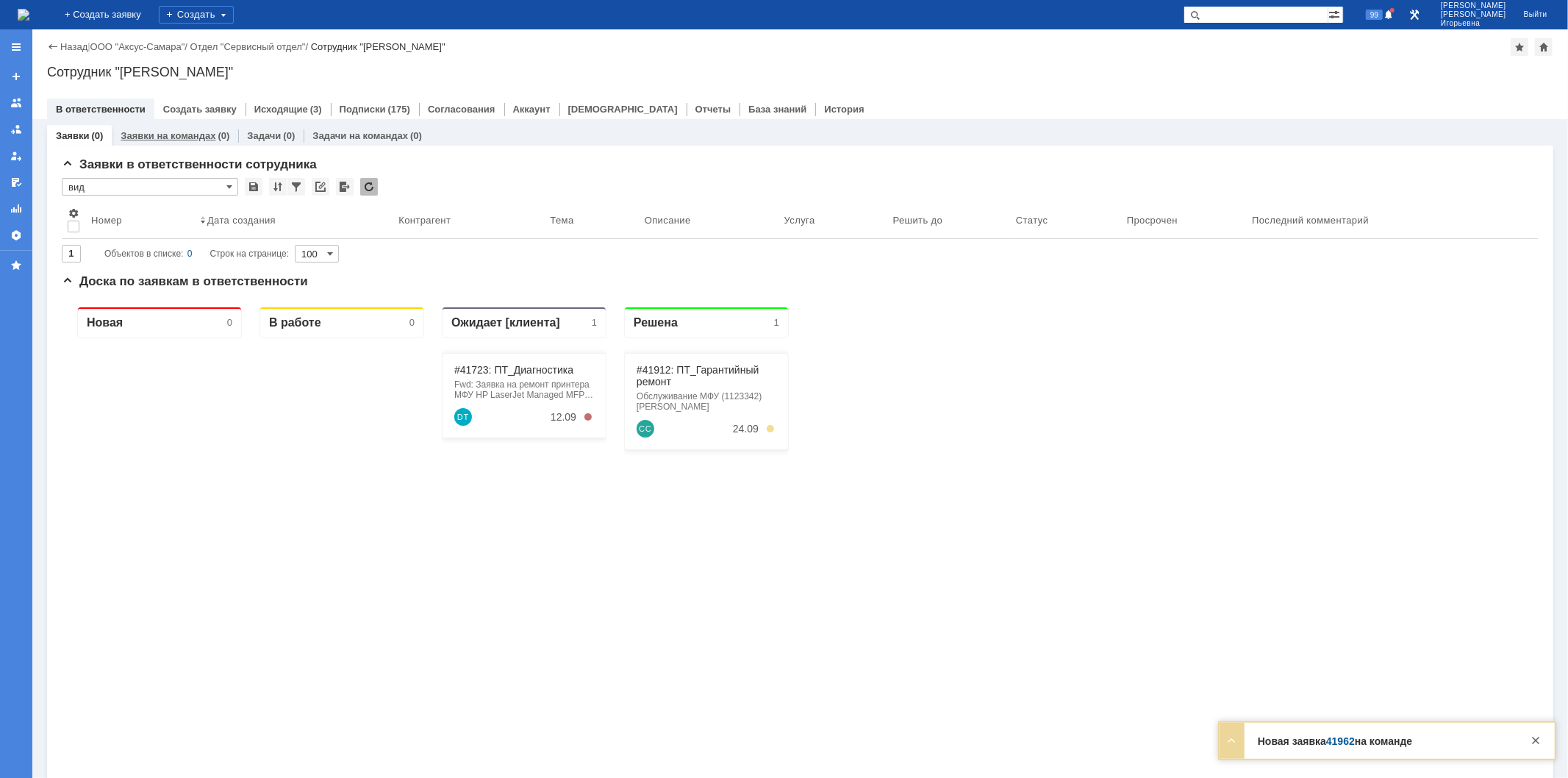
click at [173, 130] on link "Заявки на командах" at bounding box center [168, 135] width 95 height 11
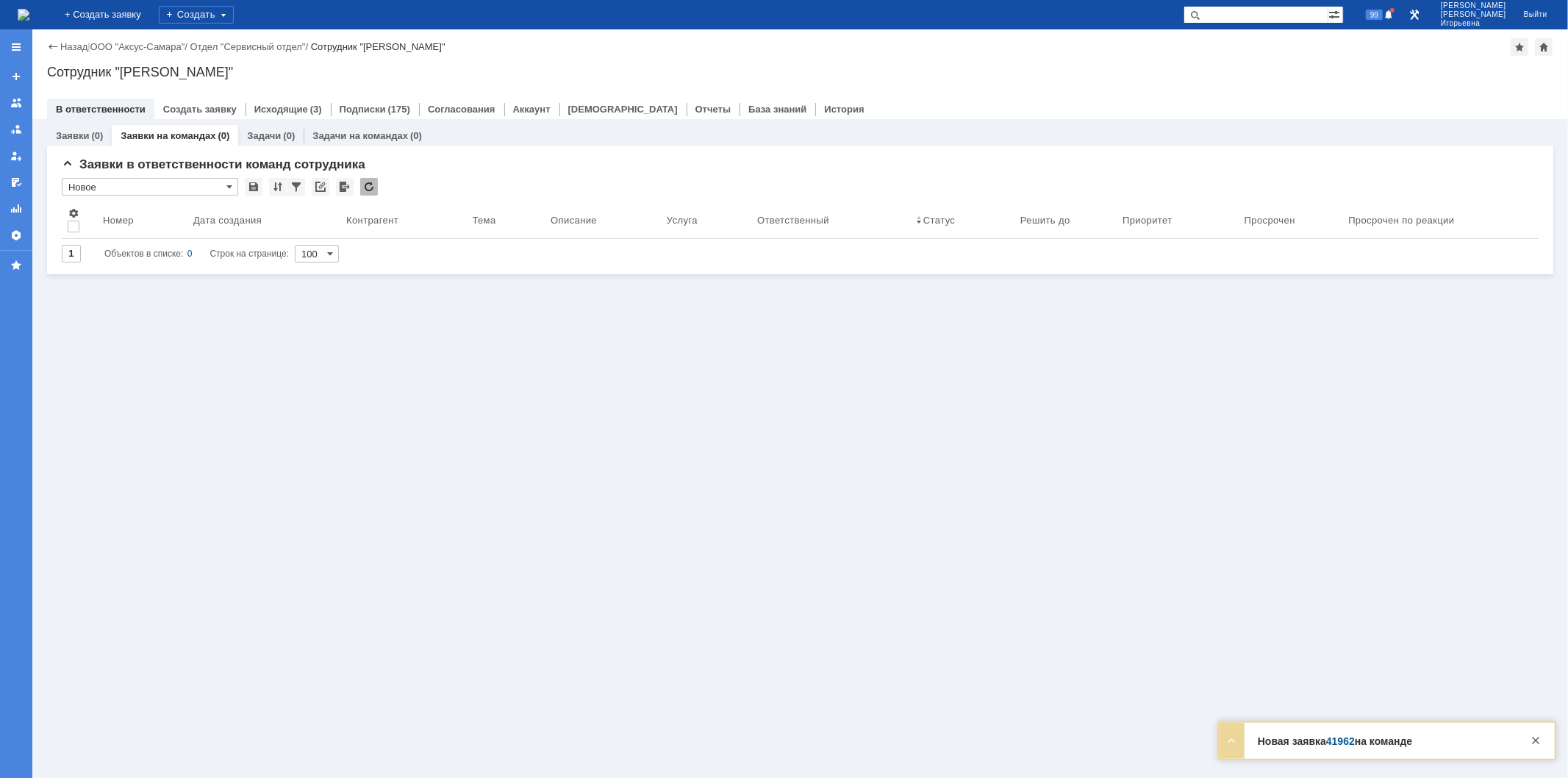
click at [1244, 12] on input "text" at bounding box center [1256, 15] width 145 height 18
type input "41962"
